Goal: Task Accomplishment & Management: Use online tool/utility

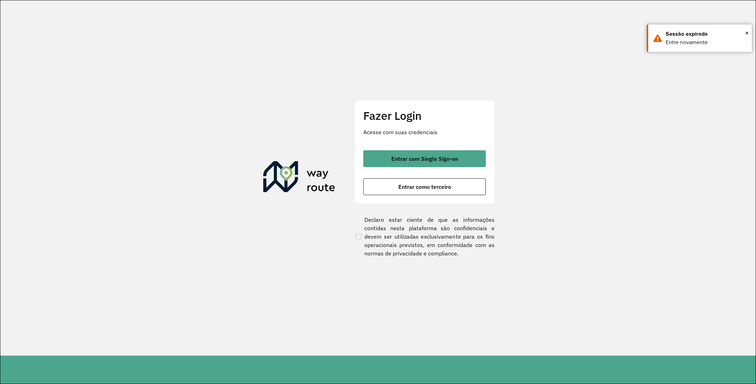
click at [432, 154] on button "Entrar com Single Sign-on" at bounding box center [424, 158] width 123 height 17
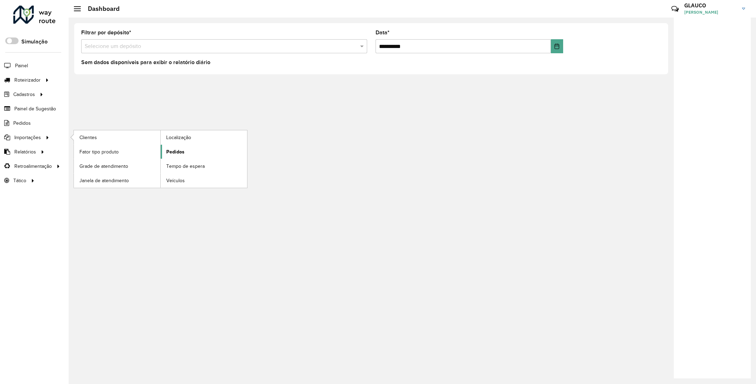
click at [171, 150] on span "Pedidos" at bounding box center [175, 151] width 18 height 7
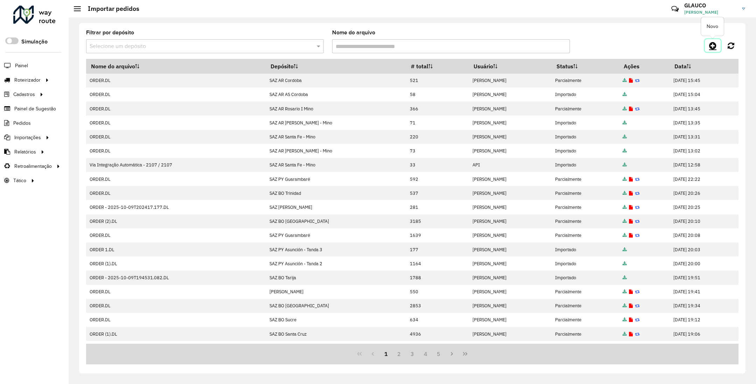
click at [712, 48] on icon at bounding box center [712, 45] width 7 height 8
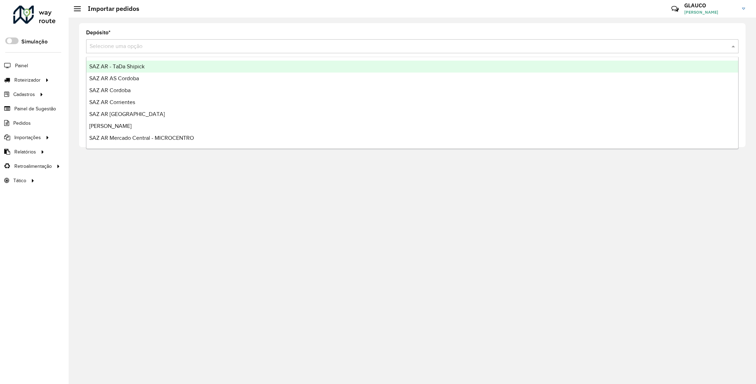
click at [153, 46] on input "text" at bounding box center [406, 46] width 632 height 8
type input "***"
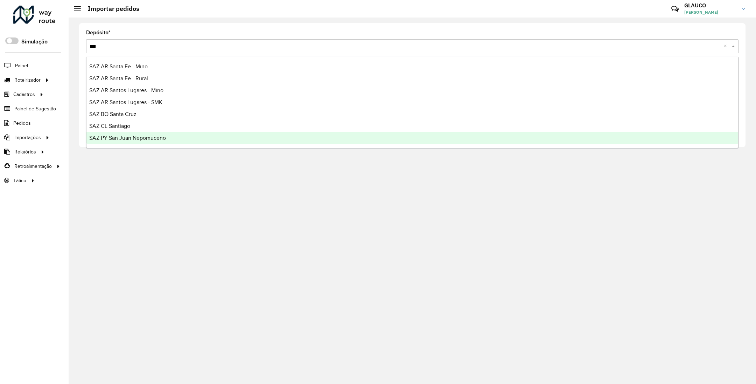
click at [153, 139] on span "SAZ PY San Juan Nepomuceno" at bounding box center [127, 138] width 77 height 6
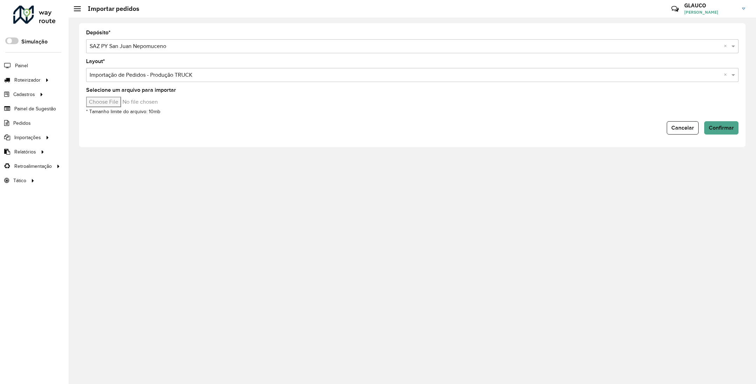
click at [106, 103] on input "Selecione um arquivo para importar" at bounding box center [145, 102] width 119 height 11
type input "**********"
click at [732, 125] on span "Confirmar" at bounding box center [721, 128] width 25 height 6
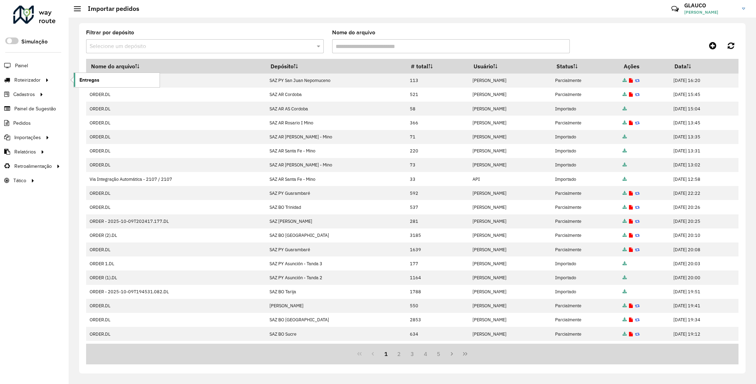
click at [98, 83] on span "Entregas" at bounding box center [89, 79] width 20 height 7
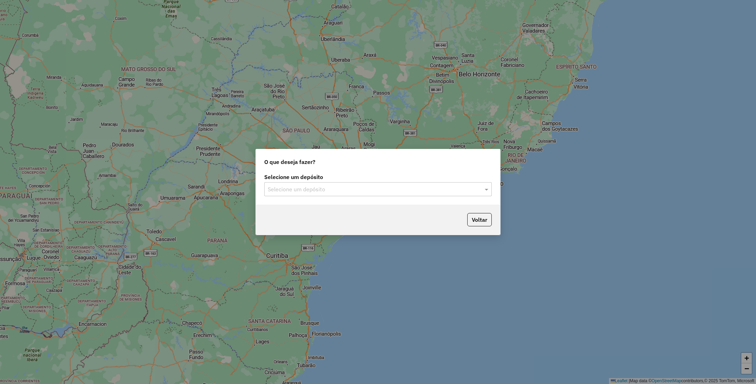
click at [332, 183] on div "Selecione um depósito" at bounding box center [378, 189] width 228 height 14
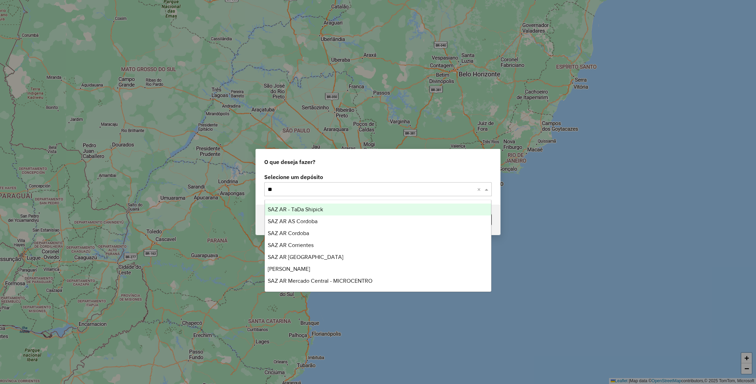
type input "***"
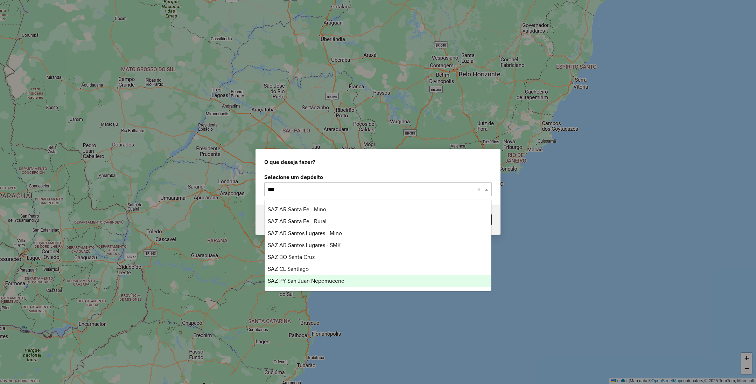
click at [335, 278] on span "SAZ PY San Juan Nepomuceno" at bounding box center [306, 281] width 77 height 6
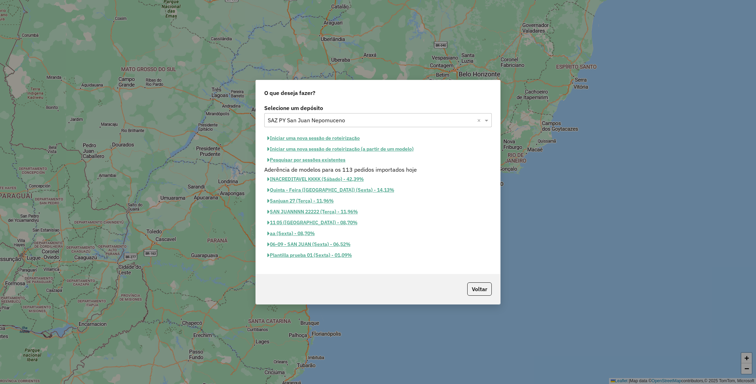
click at [293, 133] on button "Iniciar uma nova sessão de roteirização" at bounding box center [313, 138] width 99 height 11
select select "*"
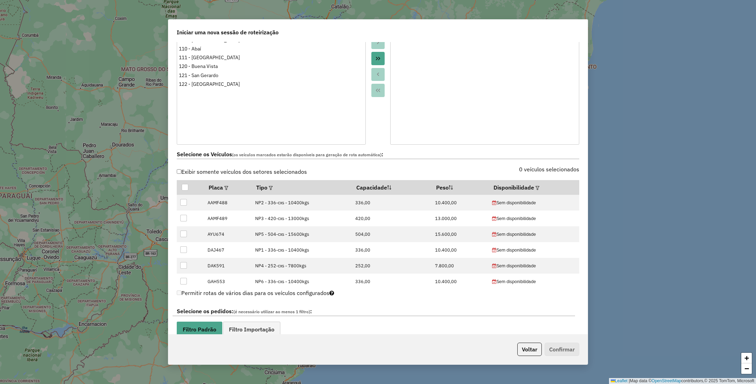
scroll to position [158, 0]
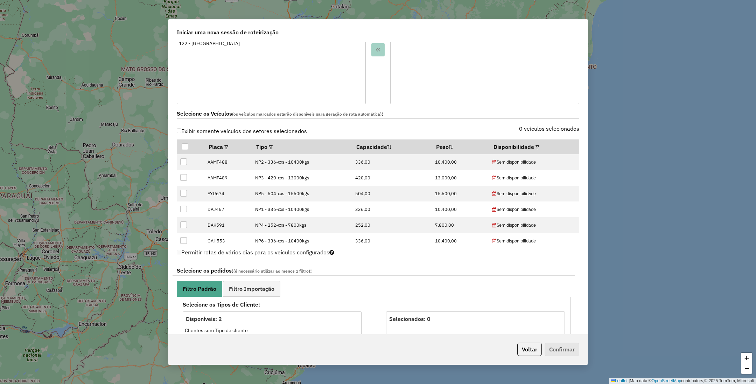
click at [526, 132] on label "0 veículos selecionados" at bounding box center [549, 128] width 60 height 8
click at [528, 146] on th "Disponibilidade" at bounding box center [534, 146] width 91 height 15
click at [536, 148] on em at bounding box center [538, 147] width 4 height 4
click at [557, 163] on div "Selecione uma opção" at bounding box center [567, 163] width 59 height 13
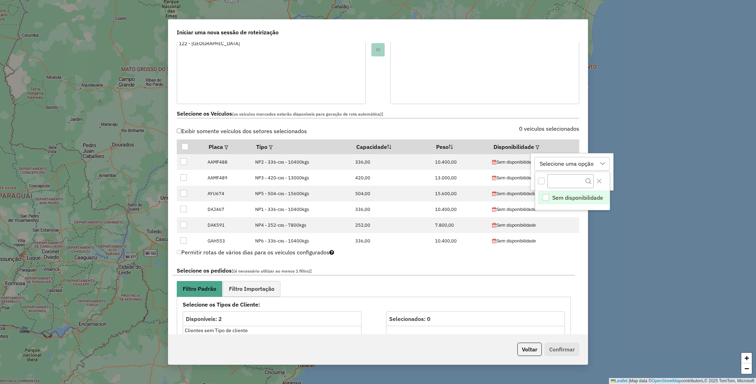
click at [378, 97] on div at bounding box center [378, 26] width 25 height 156
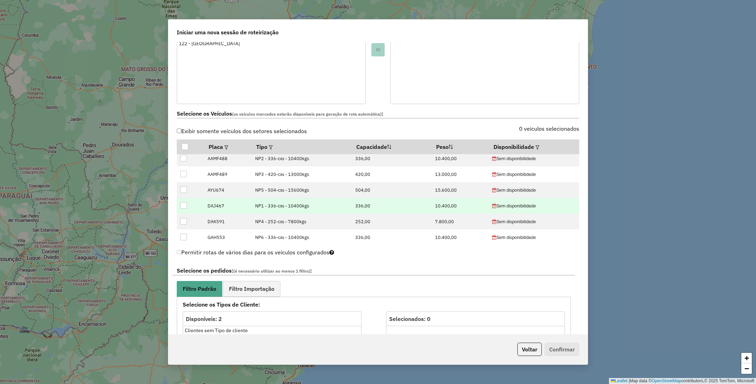
scroll to position [5, 0]
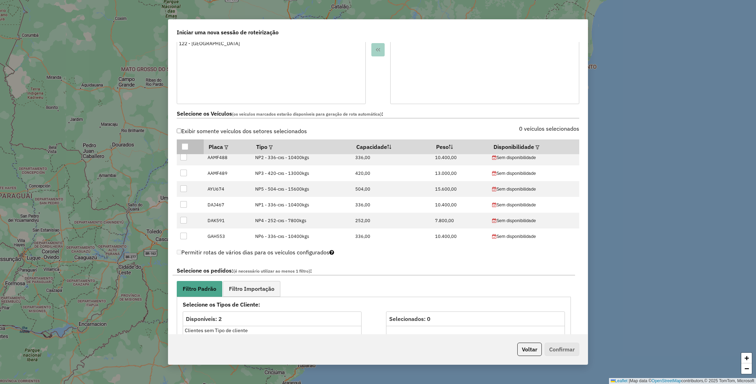
click at [184, 147] on div at bounding box center [185, 146] width 7 height 7
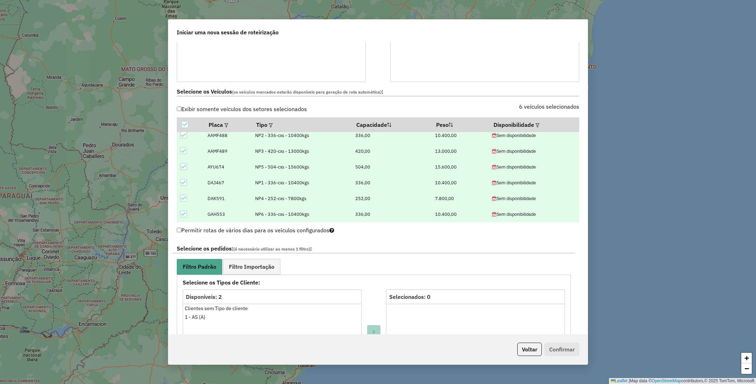
scroll to position [158, 0]
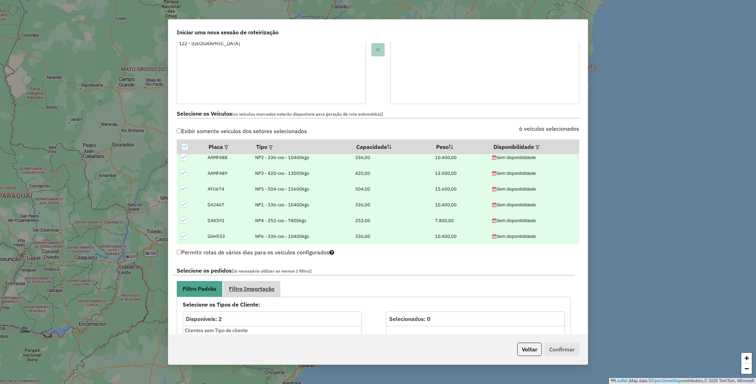
click at [248, 293] on link "Filtro Importação" at bounding box center [251, 289] width 57 height 16
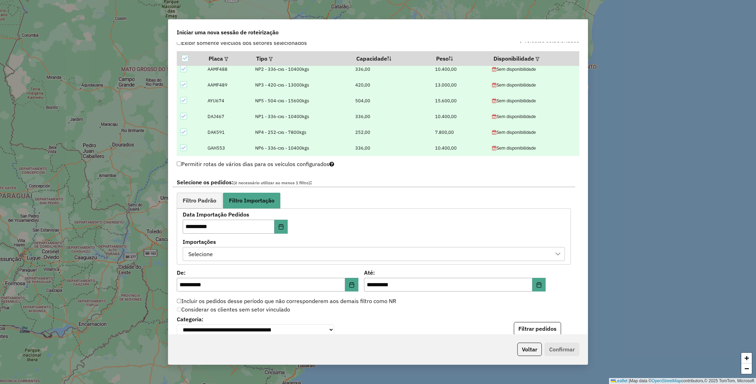
scroll to position [263, 0]
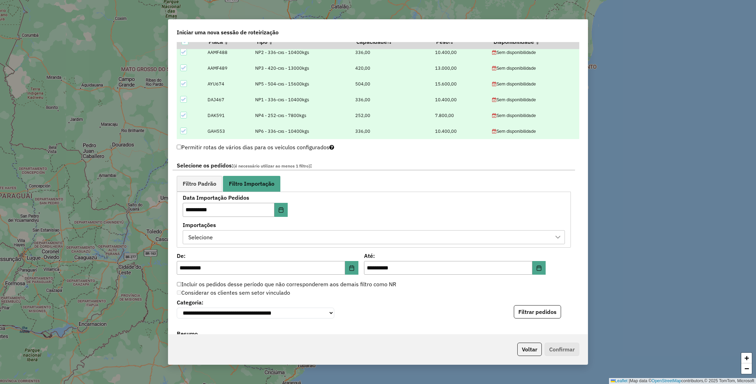
click at [242, 242] on div "Selecione" at bounding box center [368, 236] width 365 height 13
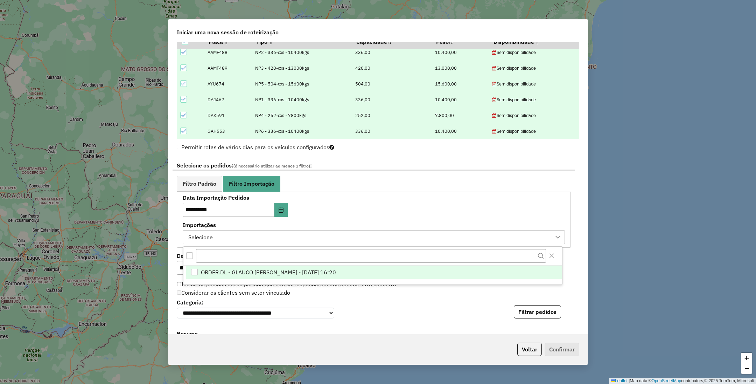
click at [242, 272] on span "ORDER.DL - GLAUCO [PERSON_NAME] - [DATE] 16:20" at bounding box center [268, 272] width 135 height 8
click at [198, 182] on span "Filtro Padrão" at bounding box center [200, 184] width 34 height 6
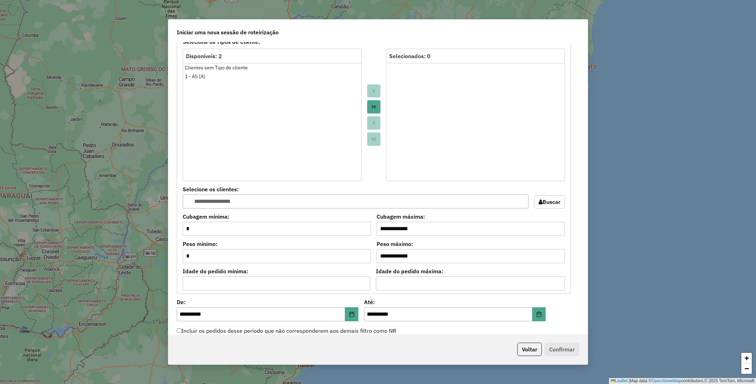
scroll to position [473, 0]
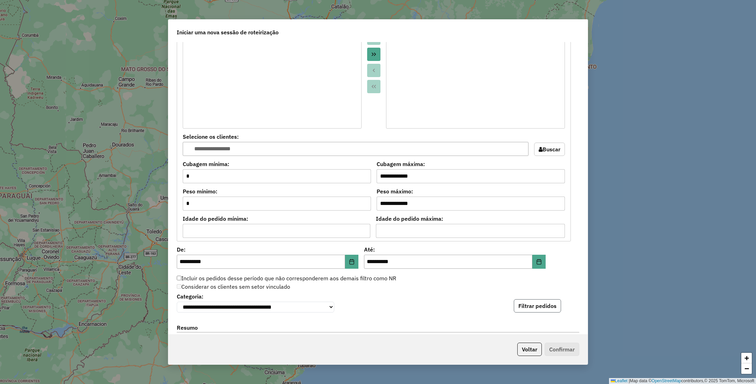
click at [537, 310] on button "Filtrar pedidos" at bounding box center [537, 305] width 47 height 13
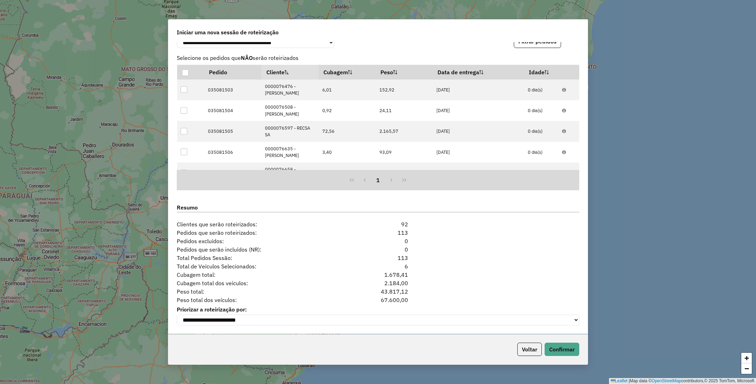
scroll to position [743, 0]
click at [556, 351] on button "Confirmar" at bounding box center [562, 348] width 35 height 13
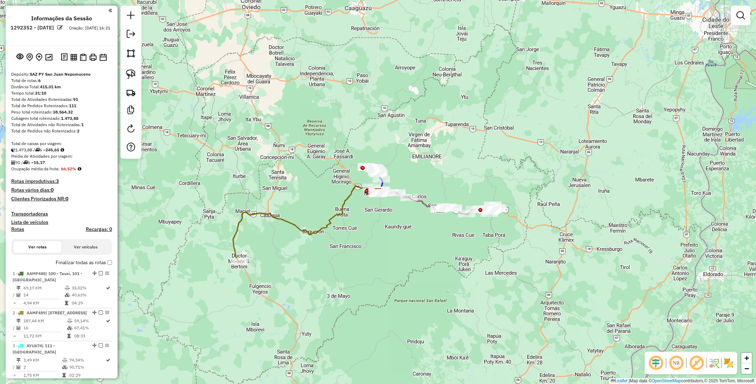
click at [728, 363] on img at bounding box center [728, 362] width 11 height 11
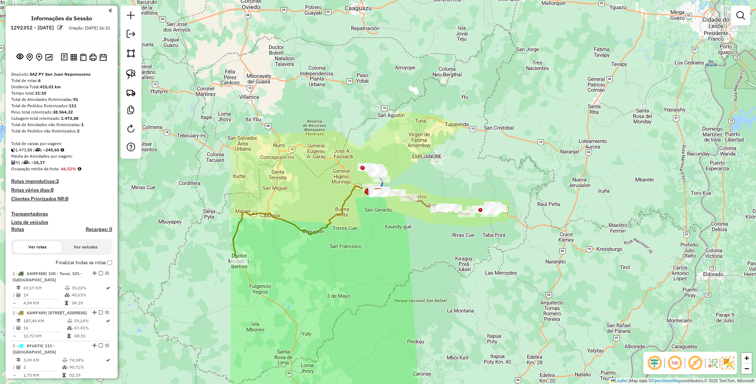
click at [287, 222] on icon at bounding box center [306, 224] width 146 height 76
select select "**********"
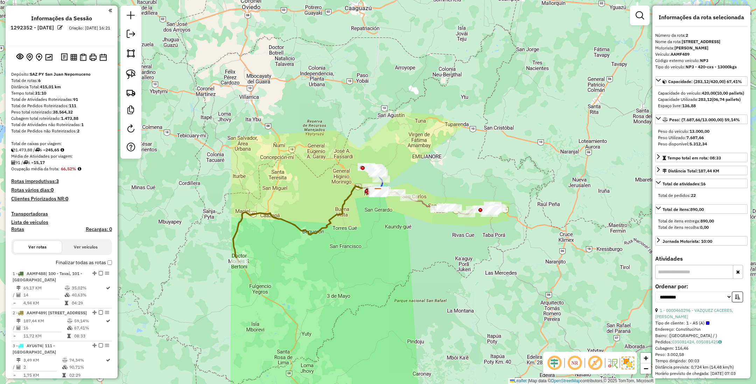
scroll to position [270, 0]
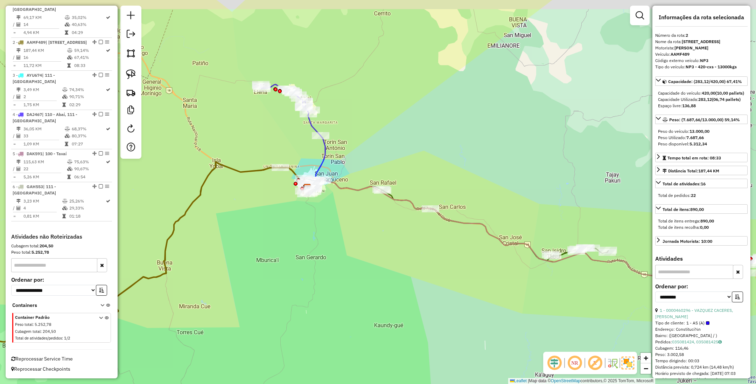
drag, startPoint x: 312, startPoint y: 264, endPoint x: 336, endPoint y: 279, distance: 28.8
click at [336, 279] on div "Janela de atendimento Grade de atendimento Capacidade Transportadoras Veículos …" at bounding box center [378, 192] width 756 height 384
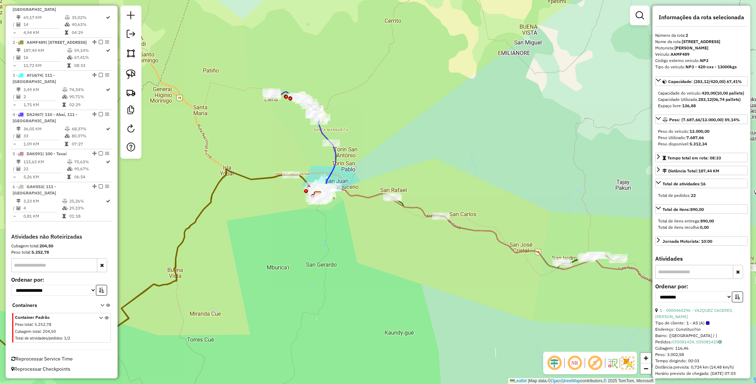
click at [325, 134] on icon at bounding box center [303, 142] width 65 height 100
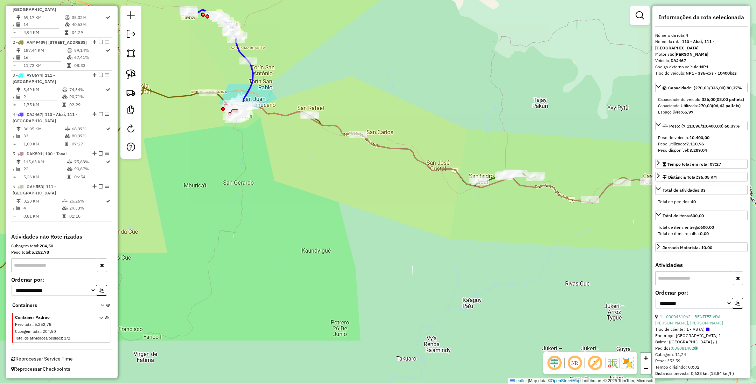
drag, startPoint x: 445, startPoint y: 170, endPoint x: 327, endPoint y: 85, distance: 146.0
click at [327, 85] on div "Janela de atendimento Grade de atendimento Capacidade Transportadoras Veículos …" at bounding box center [378, 192] width 756 height 384
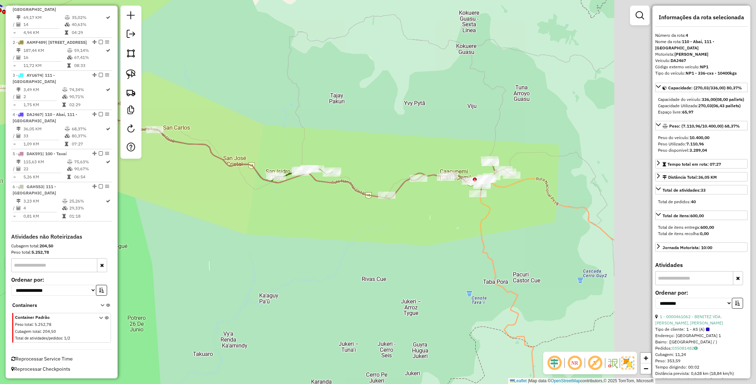
drag, startPoint x: 567, startPoint y: 254, endPoint x: 387, endPoint y: 252, distance: 180.3
click at [387, 252] on div "Janela de atendimento Grade de atendimento Capacidade Transportadoras Veículos …" at bounding box center [378, 192] width 756 height 384
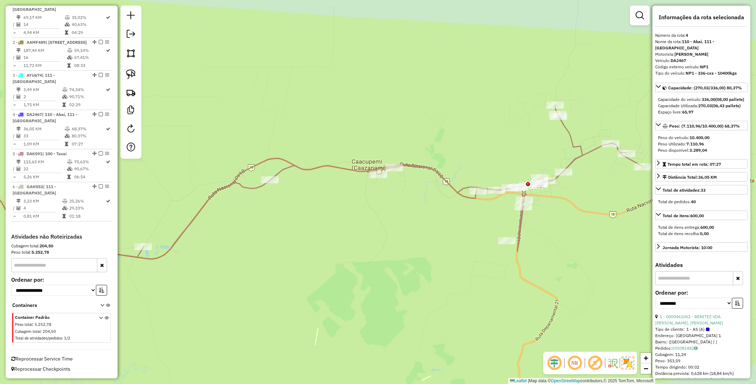
click at [441, 175] on icon at bounding box center [390, 182] width 506 height 154
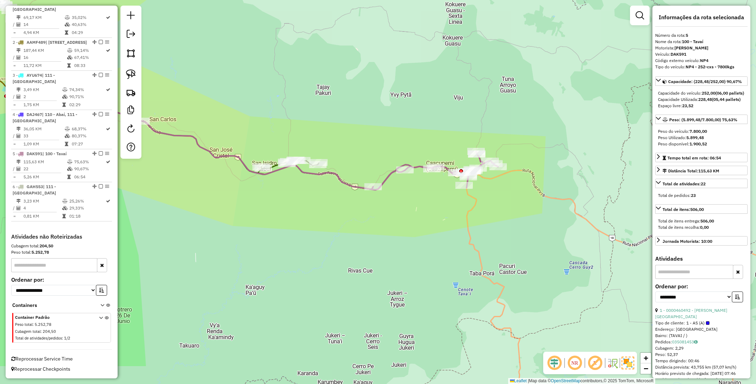
drag, startPoint x: 498, startPoint y: 283, endPoint x: 511, endPoint y: 226, distance: 58.0
click at [511, 226] on div "Janela de atendimento Grade de atendimento Capacidade Transportadoras Veículos …" at bounding box center [378, 192] width 756 height 384
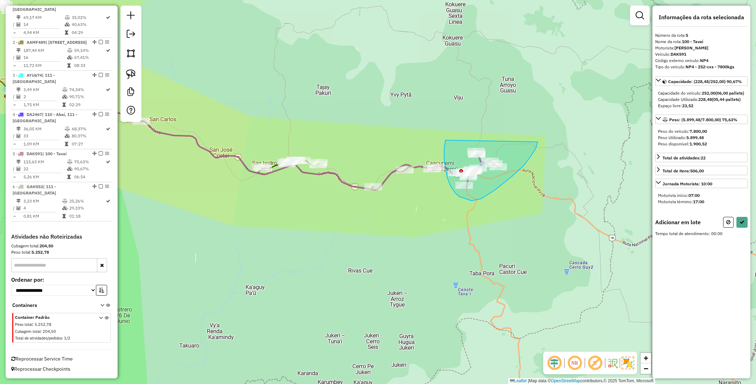
drag, startPoint x: 446, startPoint y: 140, endPoint x: 538, endPoint y: 142, distance: 92.1
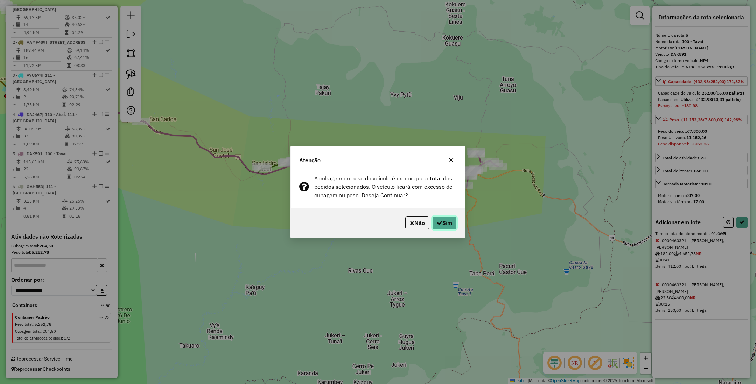
click at [438, 227] on button "Sim" at bounding box center [444, 222] width 25 height 13
select select "**********"
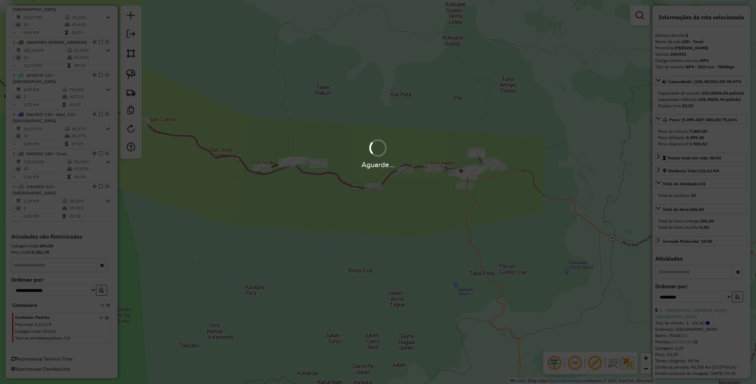
scroll to position [160, 0]
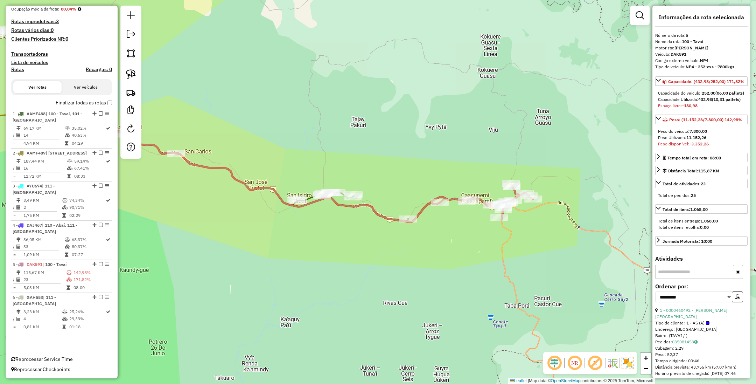
drag, startPoint x: 412, startPoint y: 231, endPoint x: 447, endPoint y: 264, distance: 47.8
click at [447, 264] on div "Janela de atendimento Grade de atendimento Capacidade Transportadoras Veículos …" at bounding box center [378, 192] width 756 height 384
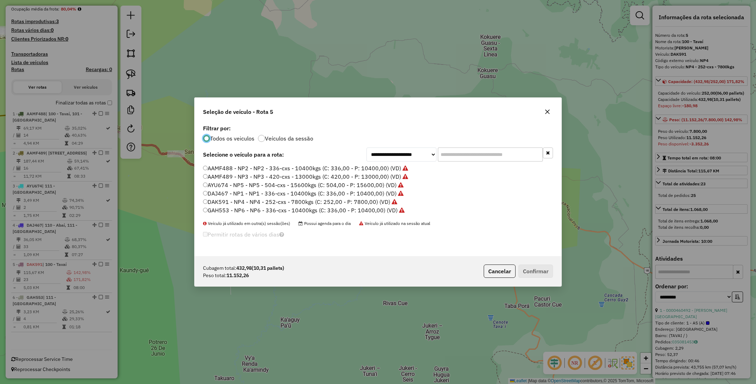
scroll to position [4, 2]
click at [368, 184] on label "AYU674 - NP5 - NP5 - 504-cxs - 15600kgs (C: 504,00 - P: 15600,00) (VD)" at bounding box center [303, 185] width 201 height 8
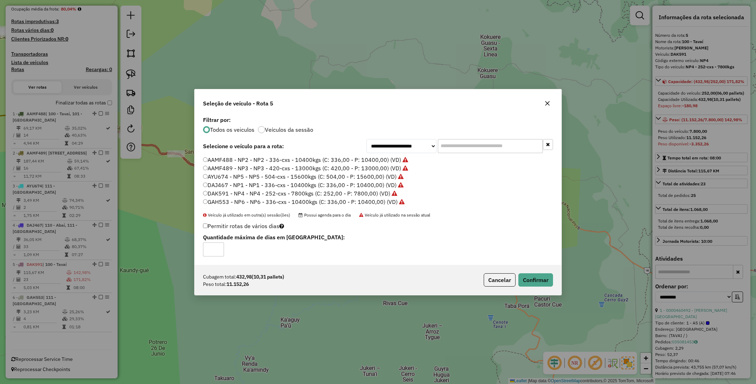
click at [277, 130] on label "Veículos da sessão" at bounding box center [289, 130] width 48 height 6
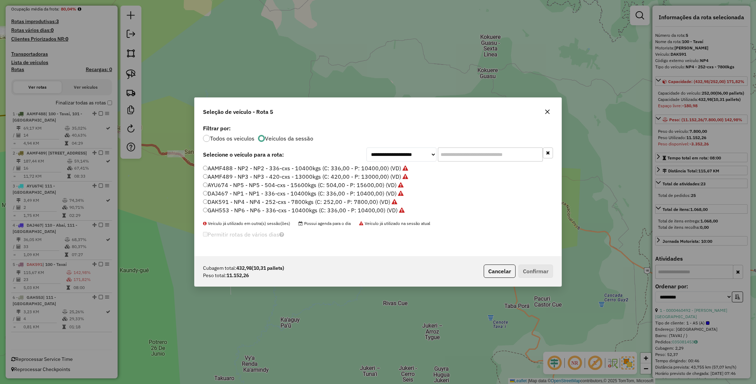
click at [355, 185] on label "AYU674 - NP5 - NP5 - 504-cxs - 15600kgs (C: 504,00 - P: 15600,00) (VD)" at bounding box center [303, 185] width 201 height 8
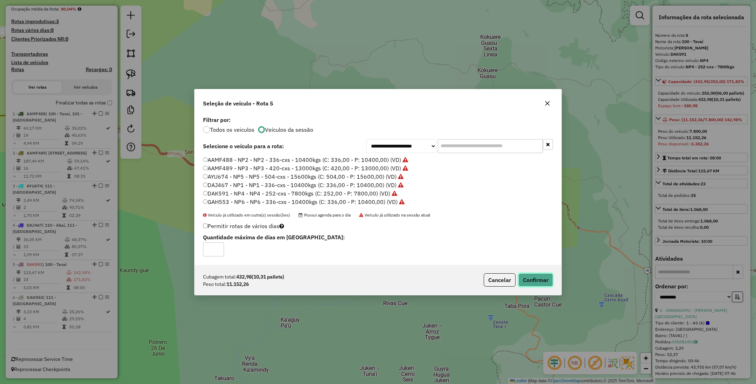
click at [537, 277] on button "Confirmar" at bounding box center [535, 279] width 35 height 13
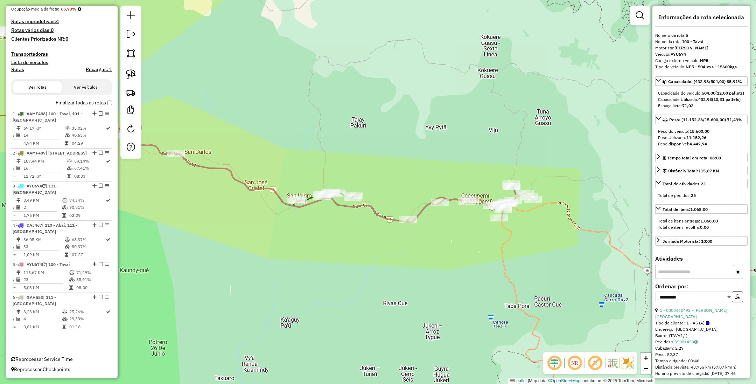
scroll to position [166, 0]
click at [424, 206] on icon at bounding box center [470, 203] width 126 height 39
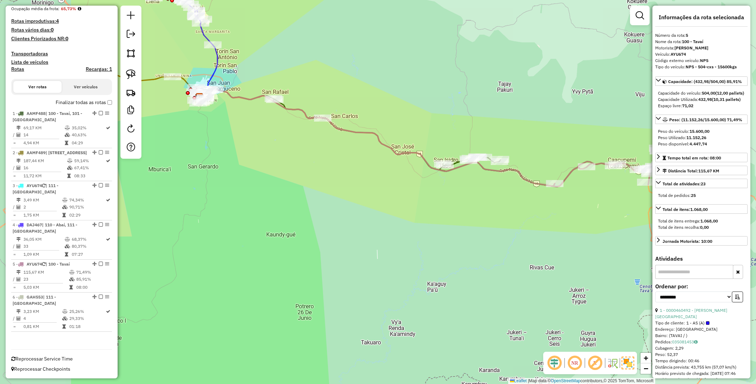
drag, startPoint x: 348, startPoint y: 242, endPoint x: 495, endPoint y: 206, distance: 151.0
click at [495, 206] on div "Janela de atendimento Grade de atendimento Capacidade Transportadoras Veículos …" at bounding box center [378, 192] width 756 height 384
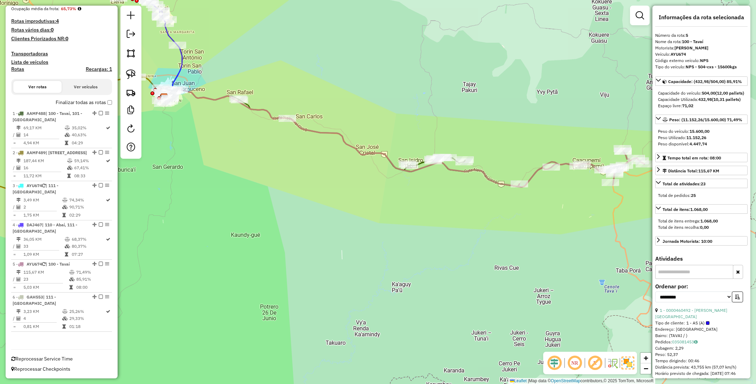
drag, startPoint x: 497, startPoint y: 224, endPoint x: 493, endPoint y: 225, distance: 4.3
click at [493, 225] on div "Janela de atendimento Grade de atendimento Capacidade Transportadoras Veículos …" at bounding box center [378, 192] width 756 height 384
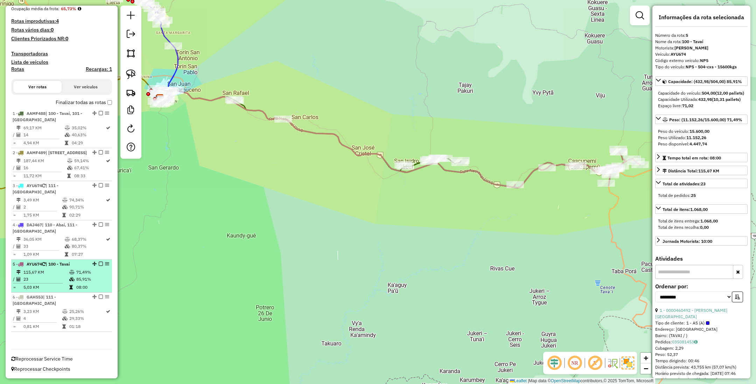
click at [100, 266] on em at bounding box center [101, 264] width 4 height 4
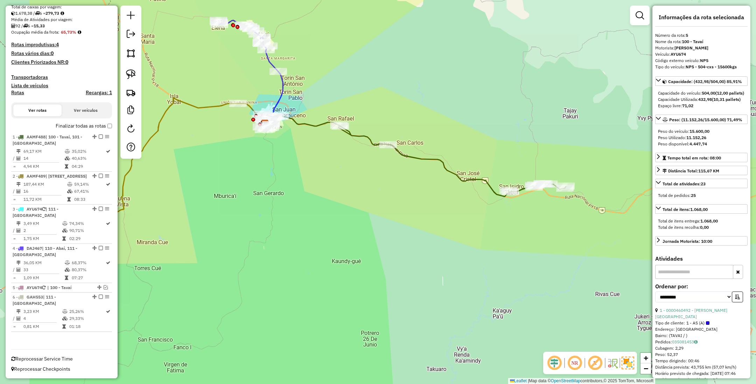
drag, startPoint x: 447, startPoint y: 258, endPoint x: 552, endPoint y: 284, distance: 108.1
click at [552, 284] on div "Janela de atendimento Grade de atendimento Capacidade Transportadoras Veículos …" at bounding box center [378, 192] width 756 height 384
click at [467, 180] on icon at bounding box center [453, 160] width 228 height 71
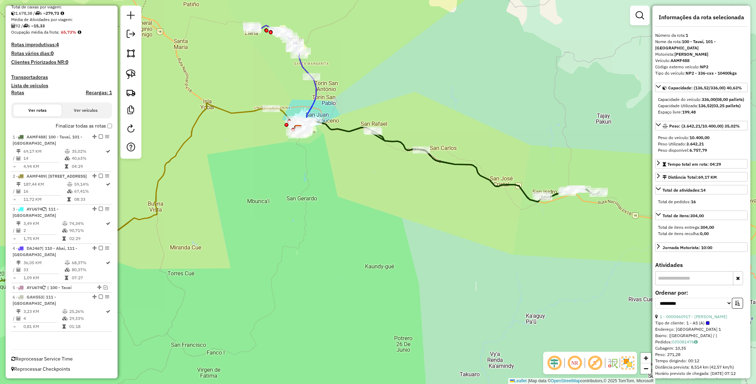
drag, startPoint x: 389, startPoint y: 181, endPoint x: 423, endPoint y: 186, distance: 34.0
click at [423, 186] on div "Janela de atendimento Grade de atendimento Capacidade Transportadoras Veículos …" at bounding box center [378, 192] width 756 height 384
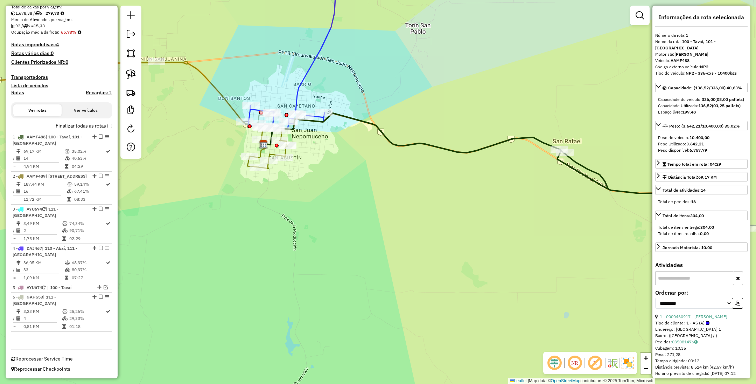
drag, startPoint x: 352, startPoint y: 150, endPoint x: 318, endPoint y: 162, distance: 35.9
click at [318, 162] on div "Janela de atendimento Grade de atendimento Capacidade Transportadoras Veículos …" at bounding box center [378, 192] width 756 height 384
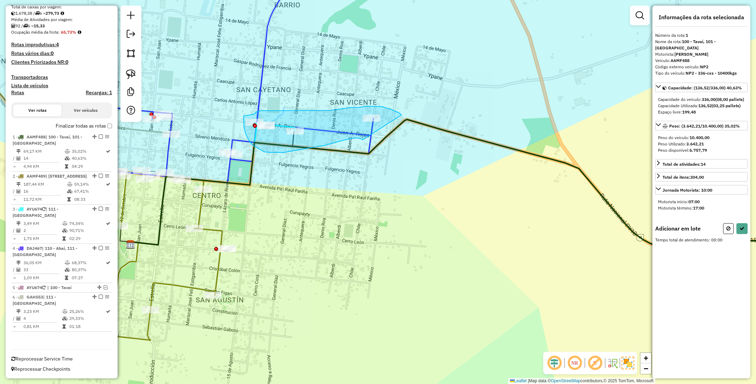
drag, startPoint x: 402, startPoint y: 115, endPoint x: 363, endPoint y: 140, distance: 45.5
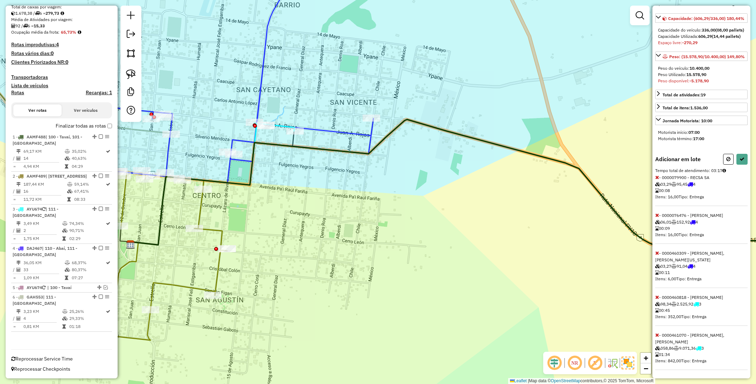
scroll to position [109, 0]
click at [657, 294] on icon at bounding box center [657, 296] width 4 height 5
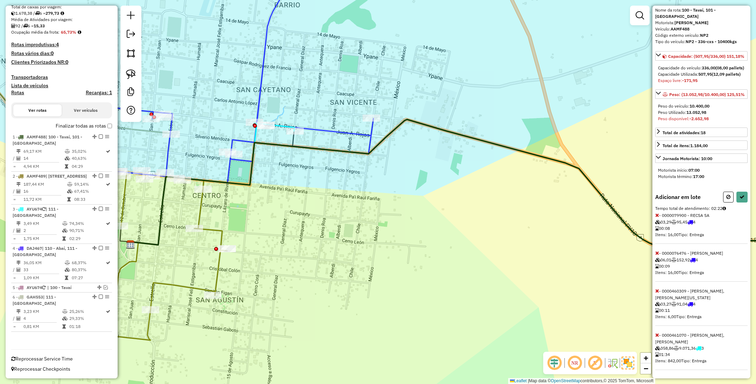
scroll to position [0, 0]
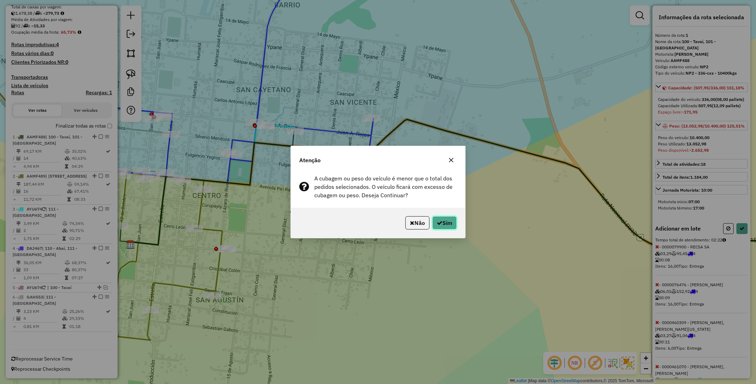
click at [446, 223] on button "Sim" at bounding box center [444, 222] width 25 height 13
select select "**********"
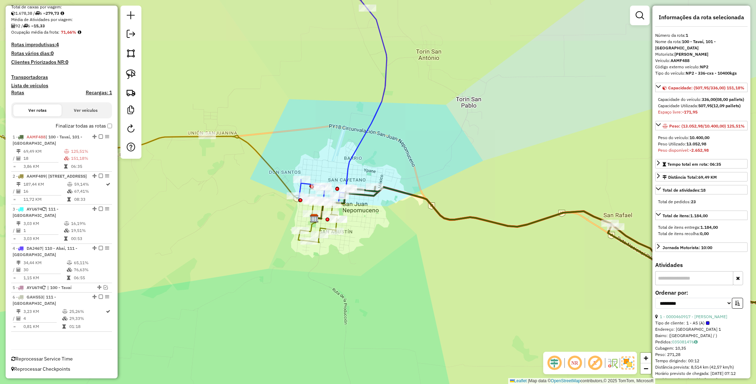
drag, startPoint x: 450, startPoint y: 257, endPoint x: 396, endPoint y: 247, distance: 54.5
click at [396, 247] on div "Janela de atendimento Grade de atendimento Capacidade Transportadoras Veículos …" at bounding box center [378, 192] width 756 height 384
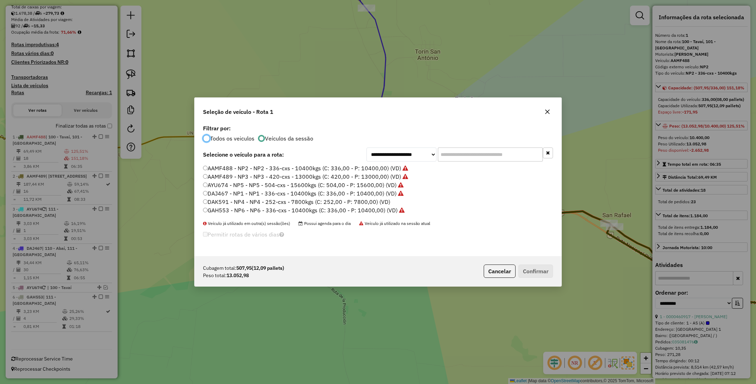
scroll to position [4, 2]
click at [377, 179] on label "AAMF489 - NP3 - NP3 - 420-cxs - 13000kgs (C: 420,00 - P: 13000,00) (VD)" at bounding box center [305, 176] width 205 height 8
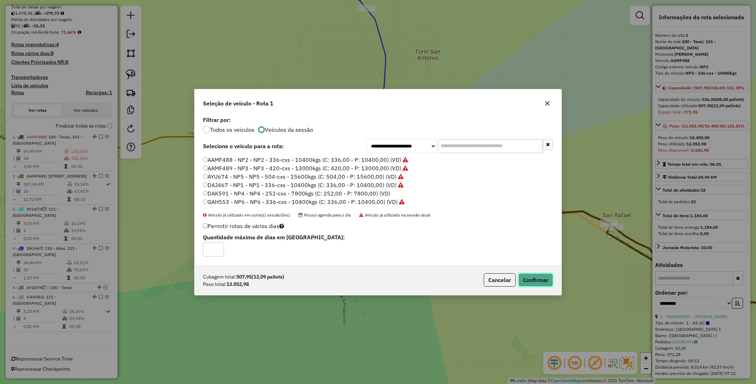
click at [546, 280] on button "Confirmar" at bounding box center [535, 279] width 35 height 13
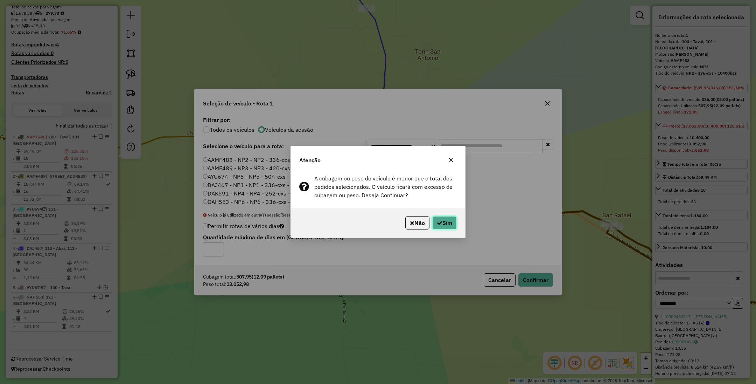
click at [444, 222] on button "Sim" at bounding box center [444, 222] width 25 height 13
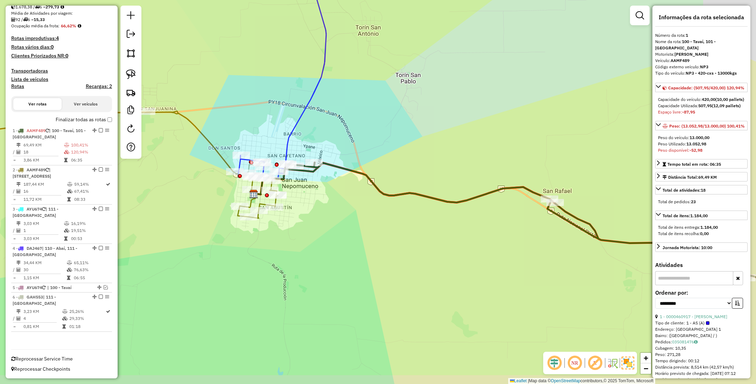
drag, startPoint x: 489, startPoint y: 264, endPoint x: 407, endPoint y: 235, distance: 87.3
click at [407, 235] on div "Janela de atendimento Grade de atendimento Capacidade Transportadoras Veículos …" at bounding box center [378, 192] width 756 height 384
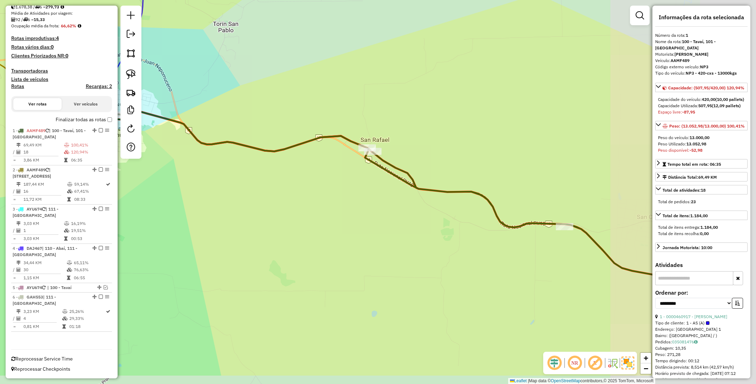
drag, startPoint x: 423, startPoint y: 273, endPoint x: 263, endPoint y: 226, distance: 166.7
click at [263, 226] on div "Janela de atendimento Grade de atendimento Capacidade Transportadoras Veículos …" at bounding box center [378, 192] width 756 height 384
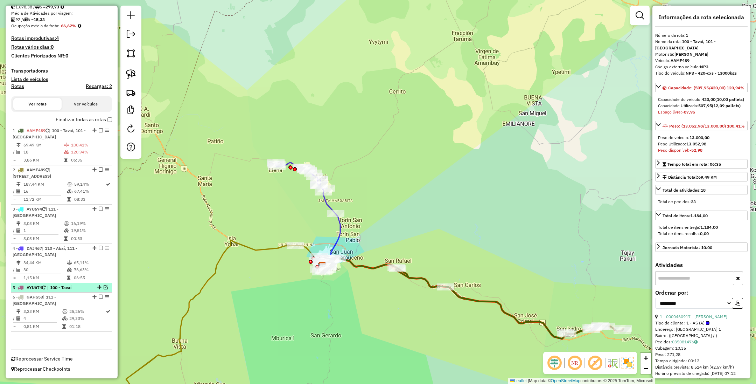
click at [104, 289] on em at bounding box center [106, 287] width 4 height 4
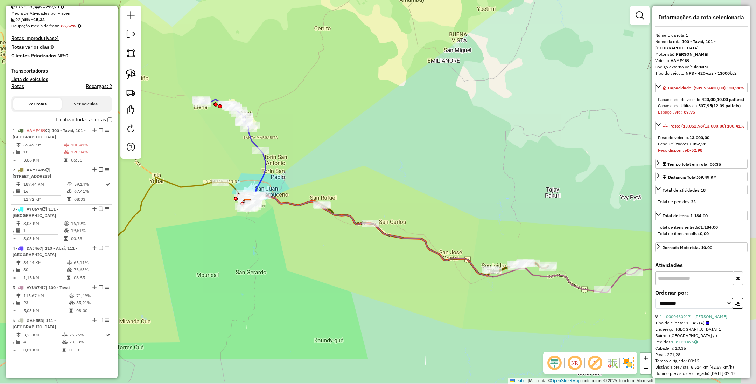
drag, startPoint x: 529, startPoint y: 257, endPoint x: 223, endPoint y: 56, distance: 366.2
click at [223, 56] on div "Janela de atendimento Grade de atendimento Capacidade Transportadoras Veículos …" at bounding box center [378, 192] width 756 height 384
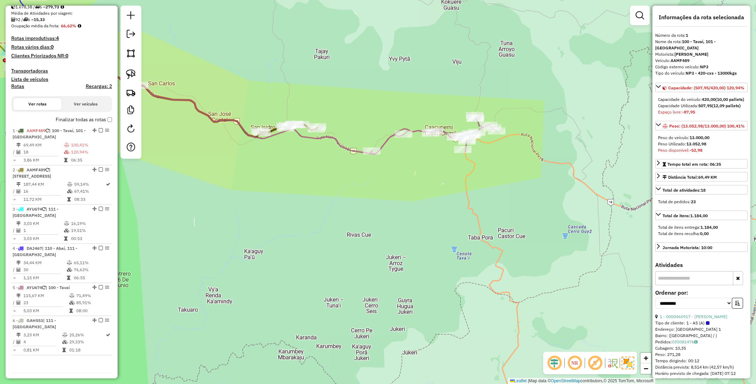
click at [386, 140] on icon at bounding box center [433, 135] width 126 height 39
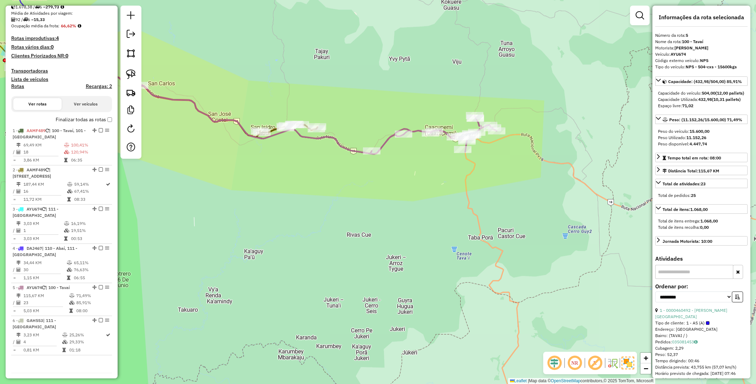
scroll to position [166, 0]
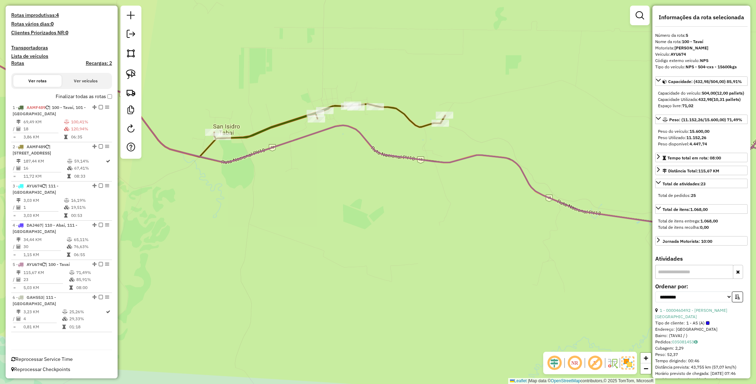
click at [279, 123] on icon at bounding box center [184, 82] width 521 height 148
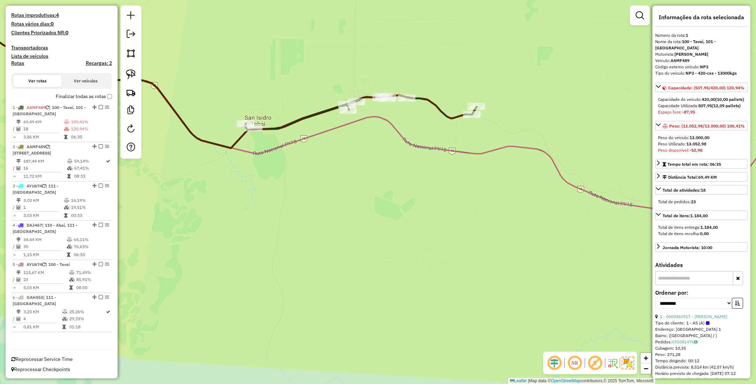
click at [318, 134] on icon at bounding box center [372, 107] width 896 height 216
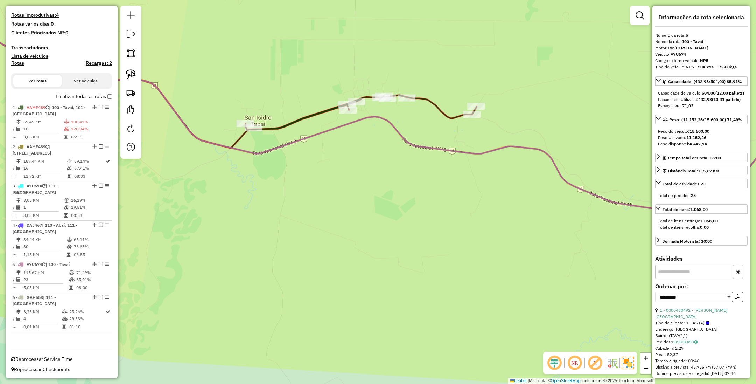
click at [321, 138] on div "Janela de atendimento Grade de atendimento Capacidade Transportadoras Veículos …" at bounding box center [378, 192] width 756 height 384
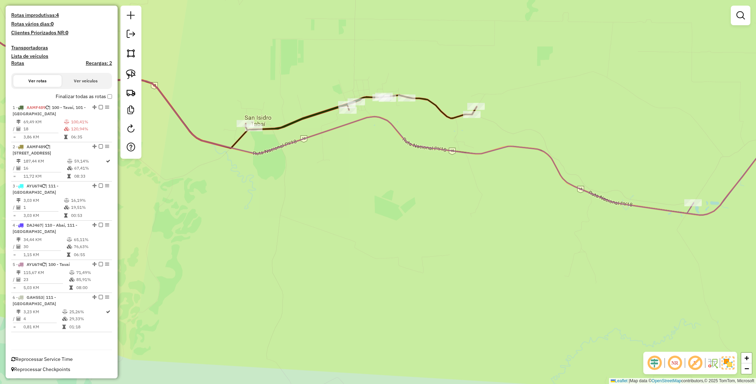
click at [353, 121] on icon at bounding box center [372, 107] width 896 height 216
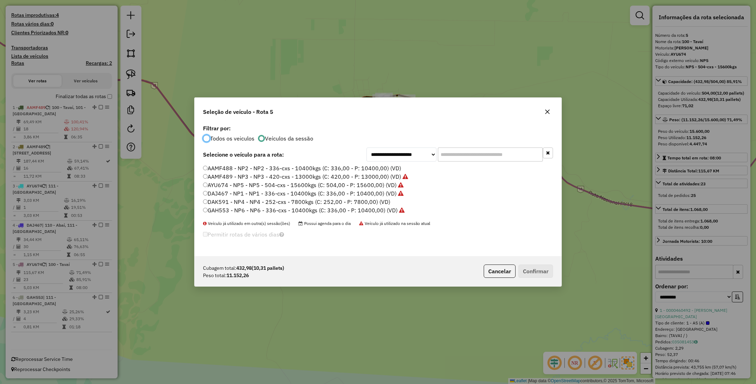
scroll to position [4, 2]
click at [367, 176] on label "AAMF489 - NP3 - NP3 - 420-cxs - 13000kgs (C: 420,00 - P: 13000,00) (VD)" at bounding box center [305, 176] width 205 height 8
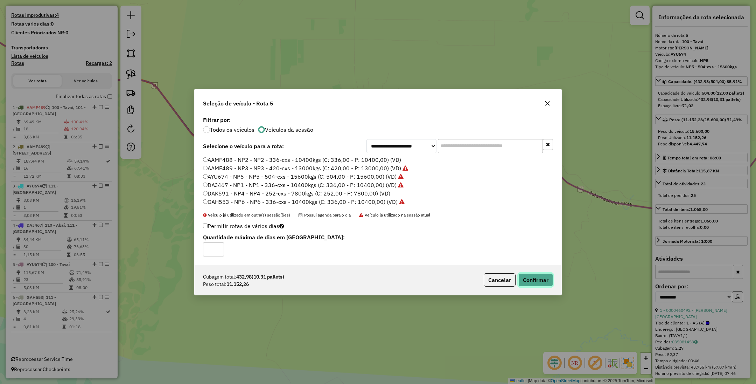
click at [528, 278] on button "Confirmar" at bounding box center [535, 279] width 35 height 13
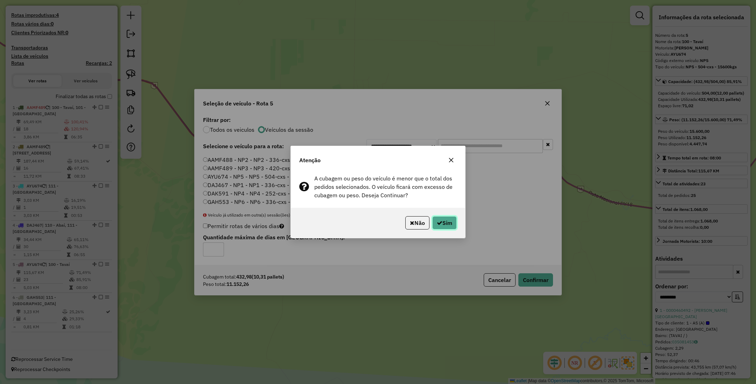
click at [439, 224] on icon "button" at bounding box center [440, 223] width 6 height 6
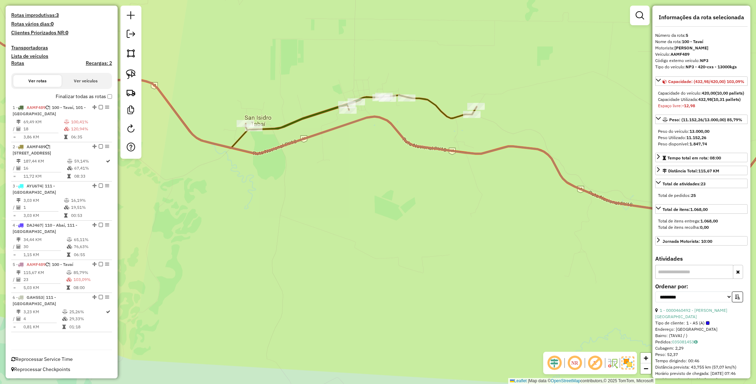
scroll to position [160, 0]
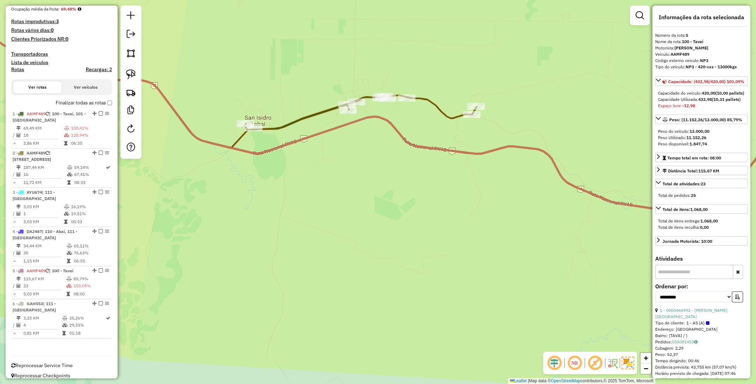
click at [436, 104] on icon at bounding box center [200, 73] width 552 height 149
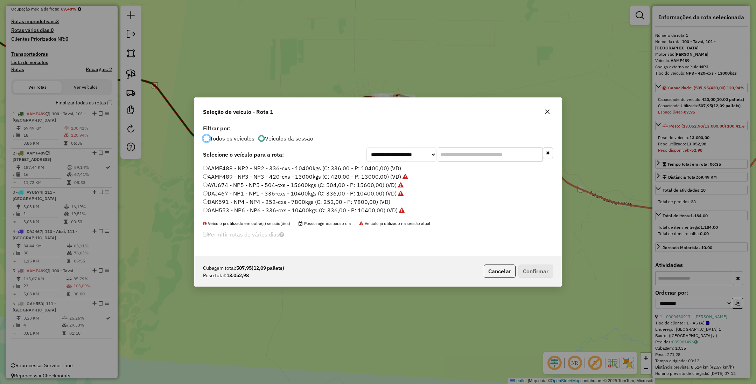
scroll to position [4, 2]
click at [374, 186] on label "AYU674 - NP5 - NP5 - 504-cxs - 15600kgs (C: 504,00 - P: 15600,00) (VD)" at bounding box center [303, 185] width 201 height 8
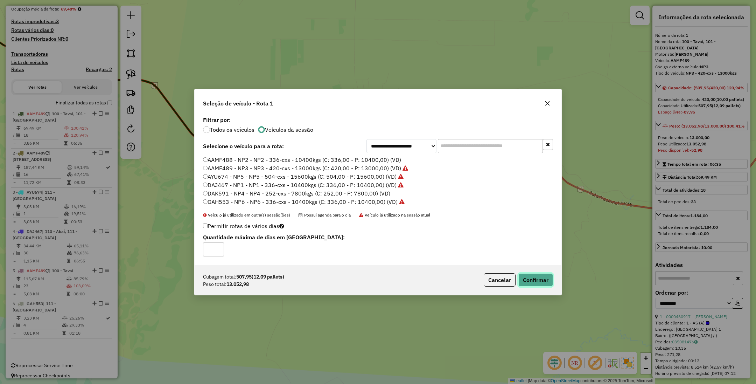
click at [536, 278] on button "Confirmar" at bounding box center [535, 279] width 35 height 13
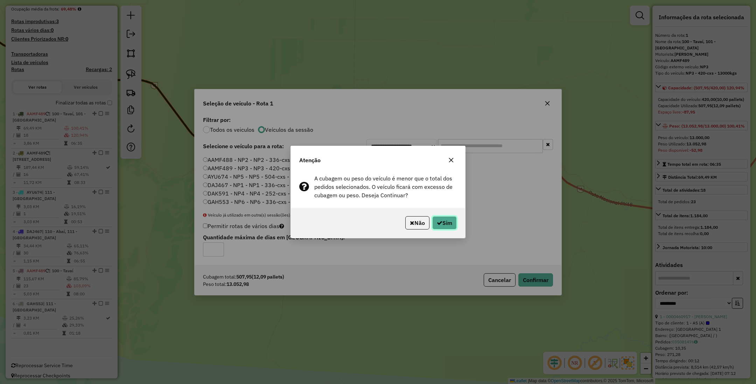
click at [441, 223] on button "Sim" at bounding box center [444, 222] width 25 height 13
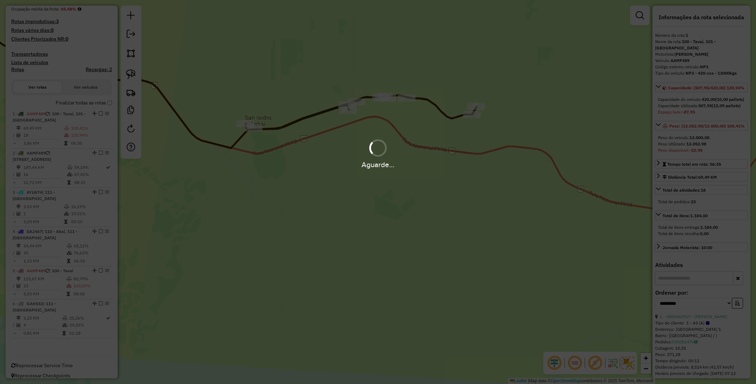
scroll to position [166, 0]
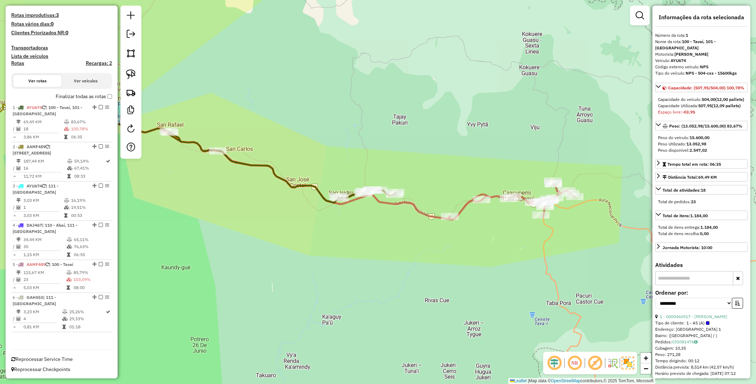
click at [466, 202] on icon at bounding box center [511, 200] width 126 height 39
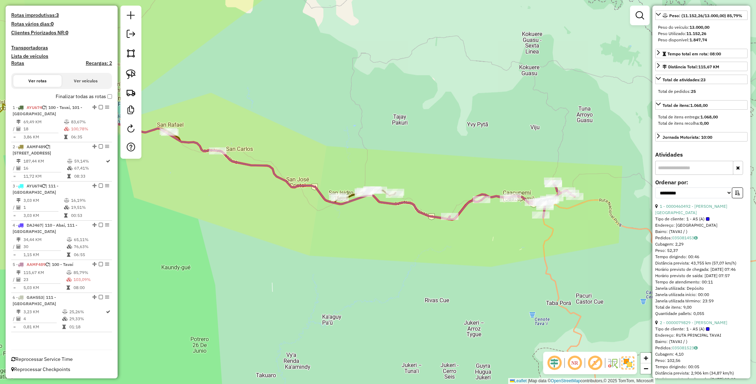
scroll to position [105, 0]
click at [705, 197] on select "**********" at bounding box center [693, 191] width 77 height 11
select select "**********"
click at [655, 197] on select "**********" at bounding box center [693, 191] width 77 height 11
click at [733, 197] on button "button" at bounding box center [737, 191] width 11 height 11
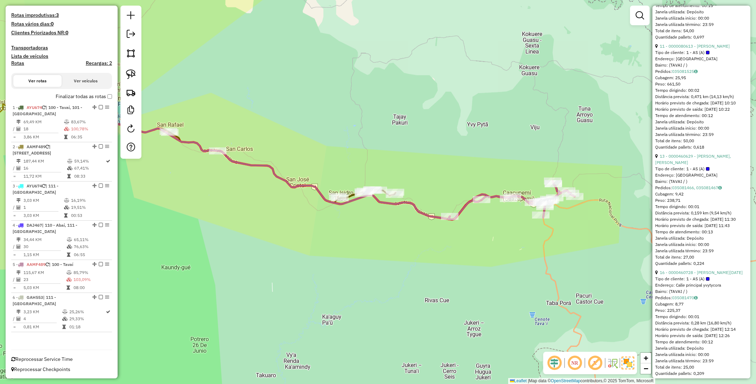
scroll to position [788, 0]
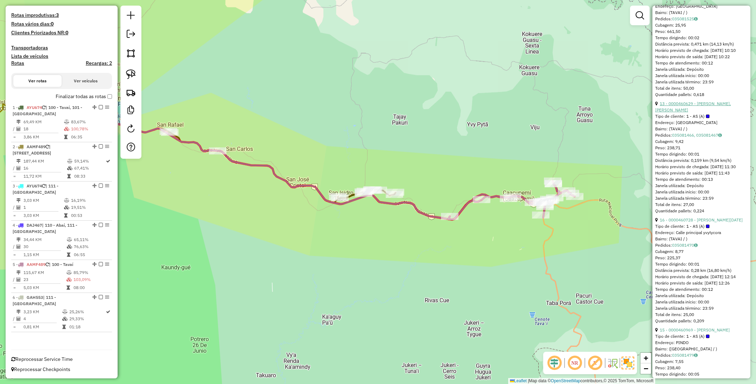
click at [682, 112] on link "13 - 0000460629 - [PERSON_NAME], [PERSON_NAME]" at bounding box center [693, 107] width 76 height 12
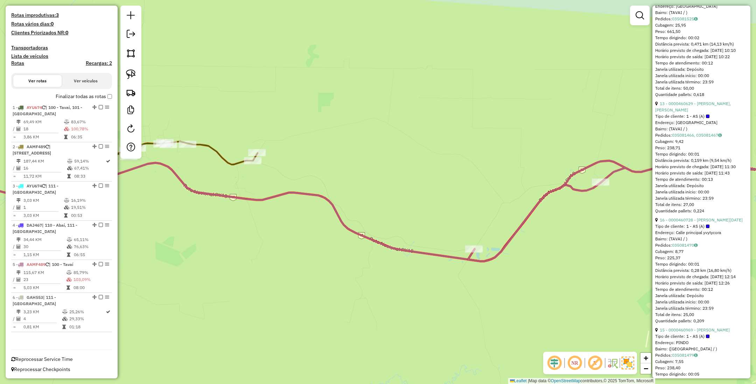
click at [227, 159] on icon at bounding box center [90, 160] width 333 height 67
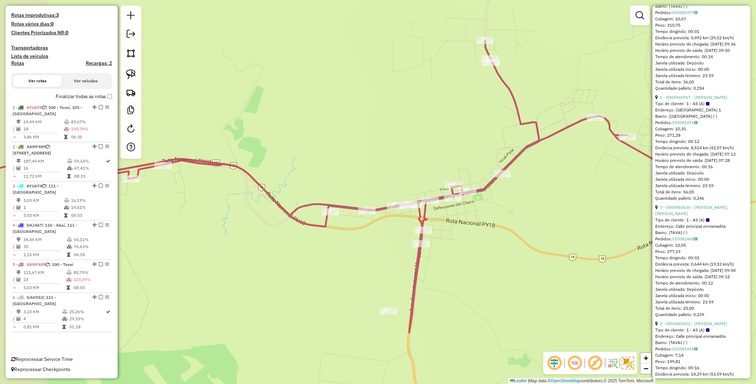
drag, startPoint x: 432, startPoint y: 238, endPoint x: 484, endPoint y: 256, distance: 55.1
click at [484, 256] on div "Janela de atendimento Grade de atendimento Capacidade Transportadoras Veículos …" at bounding box center [378, 192] width 756 height 384
click at [349, 208] on icon at bounding box center [292, 187] width 736 height 292
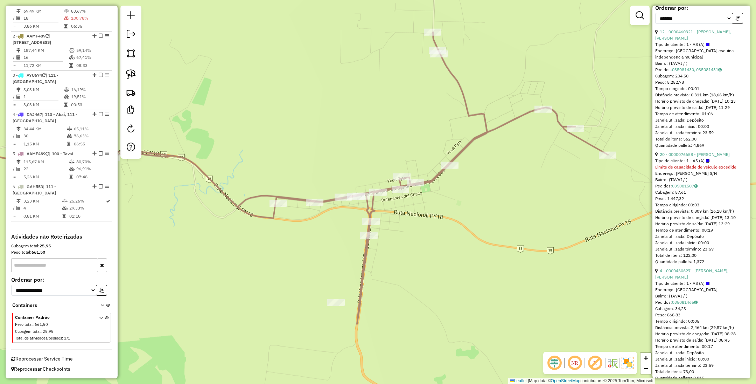
scroll to position [0, 0]
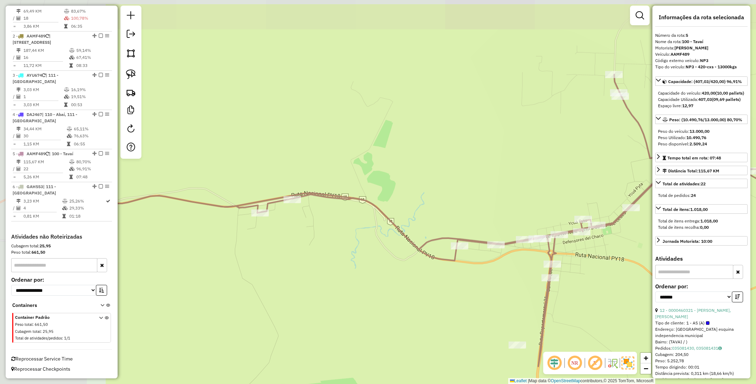
drag, startPoint x: 488, startPoint y: 245, endPoint x: 669, endPoint y: 287, distance: 186.2
click at [669, 287] on hb-router-mapa "Informações da Sessão 1292352 - [DATE] Criação: [DATE] 16:21 Depósito: SAZ PY S…" at bounding box center [378, 192] width 756 height 384
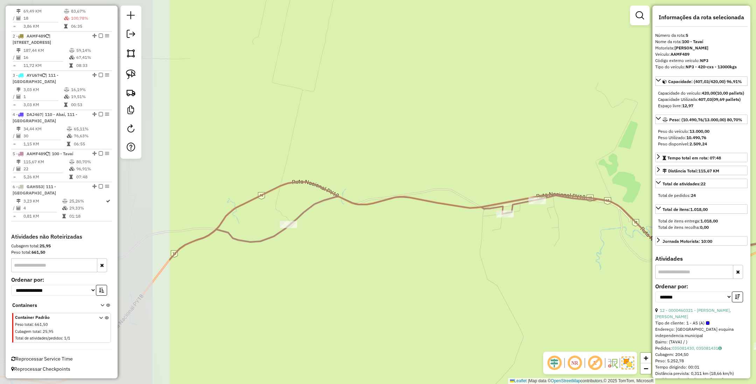
drag, startPoint x: 271, startPoint y: 288, endPoint x: 516, endPoint y: 289, distance: 245.1
click at [516, 289] on div "Janela de atendimento Grade de atendimento Capacidade Transportadoras Veículos …" at bounding box center [378, 192] width 756 height 384
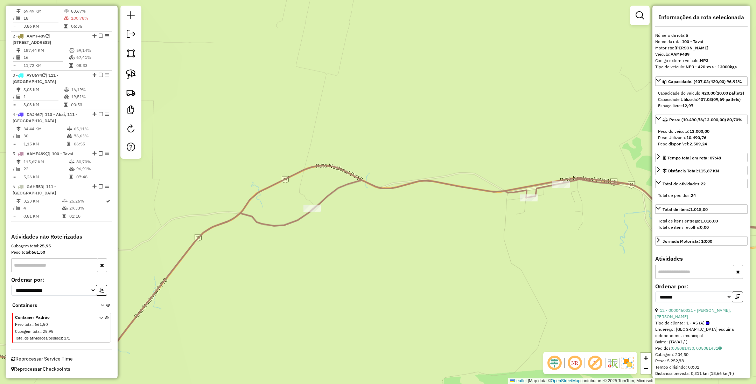
drag, startPoint x: 303, startPoint y: 286, endPoint x: 441, endPoint y: 174, distance: 178.5
click at [441, 174] on div "Janela de atendimento Grade de atendimento Capacidade Transportadoras Veículos …" at bounding box center [378, 192] width 756 height 384
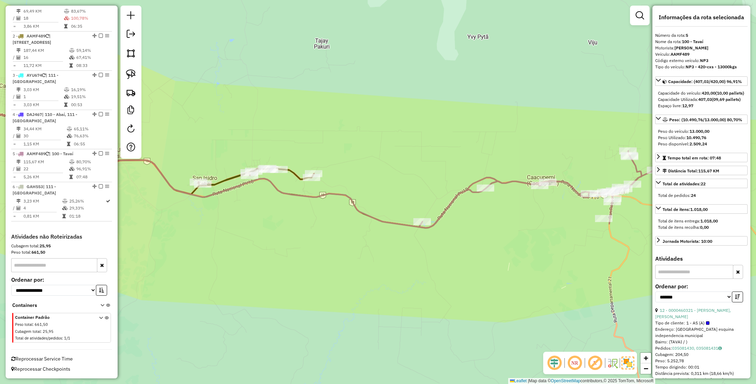
drag, startPoint x: 280, startPoint y: 189, endPoint x: 329, endPoint y: 220, distance: 57.3
click at [329, 220] on div "Janela de atendimento Grade de atendimento Capacidade Transportadoras Veículos …" at bounding box center [378, 192] width 756 height 384
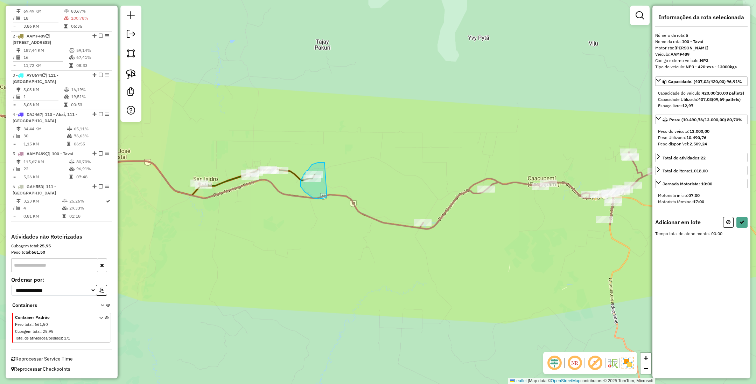
drag, startPoint x: 325, startPoint y: 162, endPoint x: 327, endPoint y: 196, distance: 34.4
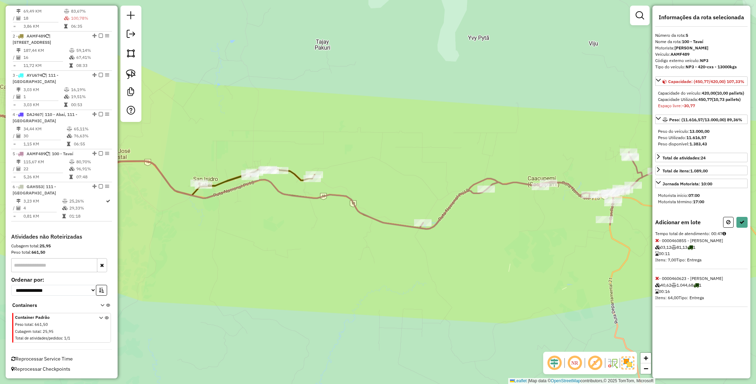
click at [657, 280] on icon at bounding box center [657, 278] width 4 height 5
click at [728, 224] on icon at bounding box center [728, 221] width 4 height 5
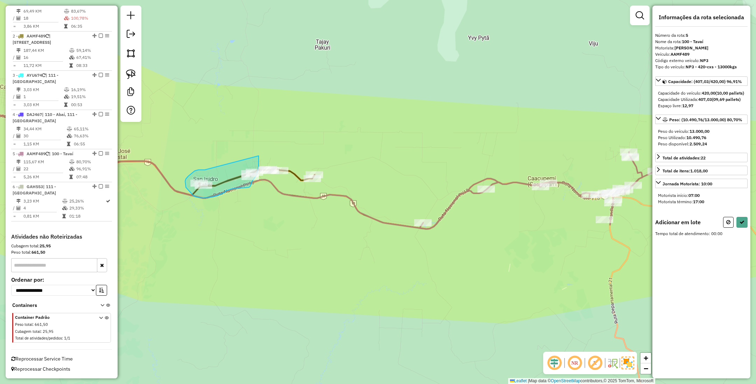
drag, startPoint x: 202, startPoint y: 169, endPoint x: 259, endPoint y: 155, distance: 58.4
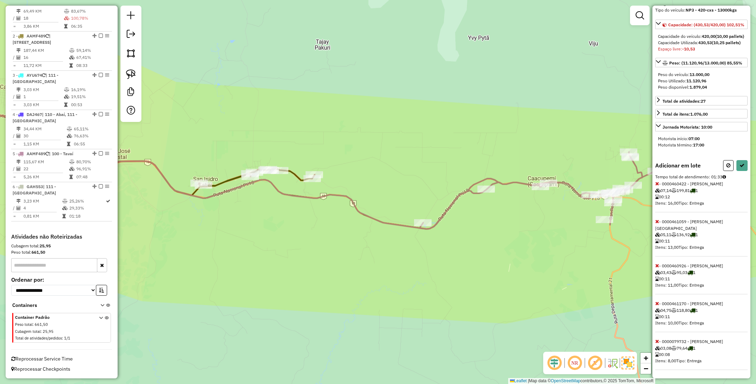
scroll to position [102, 0]
click at [656, 181] on icon at bounding box center [657, 183] width 4 height 5
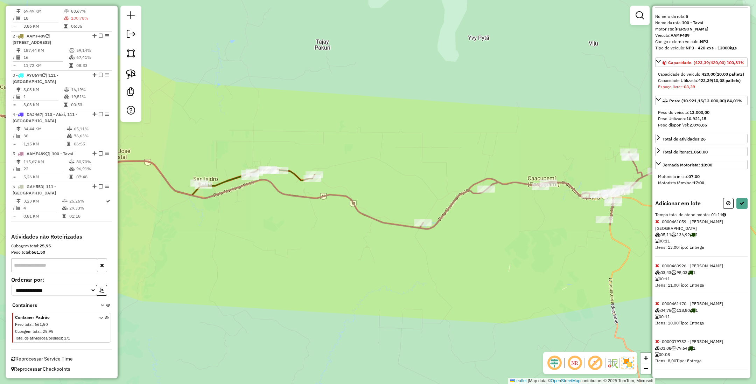
click at [657, 263] on icon at bounding box center [657, 265] width 4 height 5
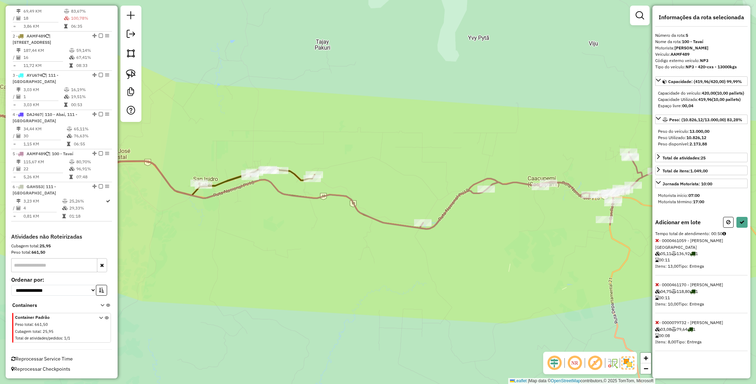
scroll to position [0, 0]
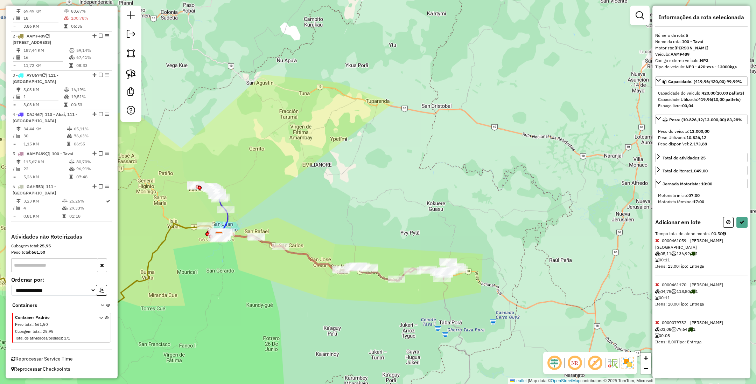
drag, startPoint x: 432, startPoint y: 336, endPoint x: 450, endPoint y: 336, distance: 18.2
click at [450, 336] on div "Janela de atendimento Grade de atendimento Capacidade Transportadoras Veículos …" at bounding box center [378, 192] width 756 height 384
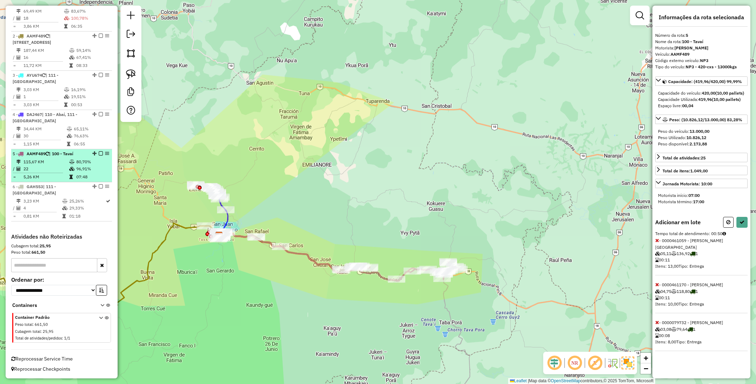
click at [99, 155] on em at bounding box center [101, 153] width 4 height 4
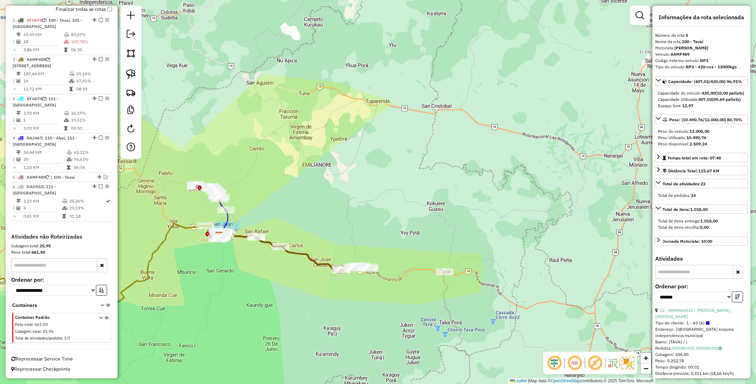
click at [318, 263] on icon at bounding box center [296, 252] width 146 height 40
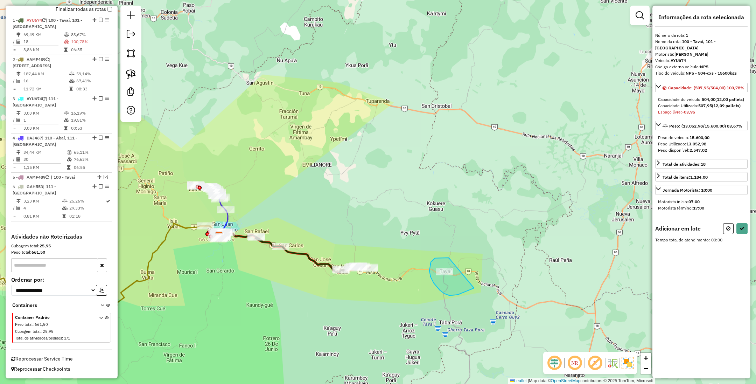
drag, startPoint x: 432, startPoint y: 260, endPoint x: 474, endPoint y: 287, distance: 49.4
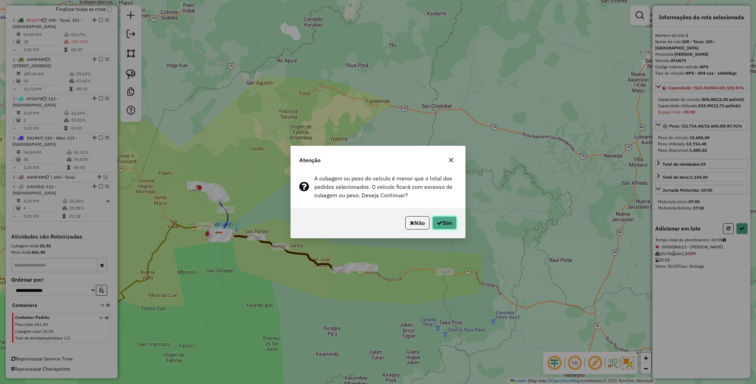
click at [446, 223] on button "Sim" at bounding box center [444, 222] width 25 height 13
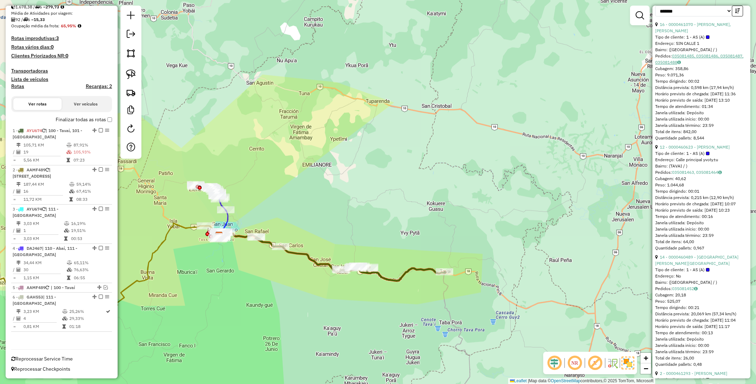
scroll to position [315, 0]
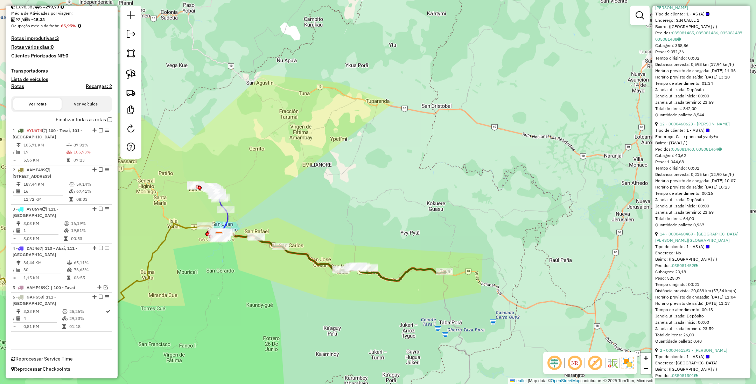
click at [671, 126] on link "12 - 0000460623 - [PERSON_NAME]" at bounding box center [695, 123] width 70 height 5
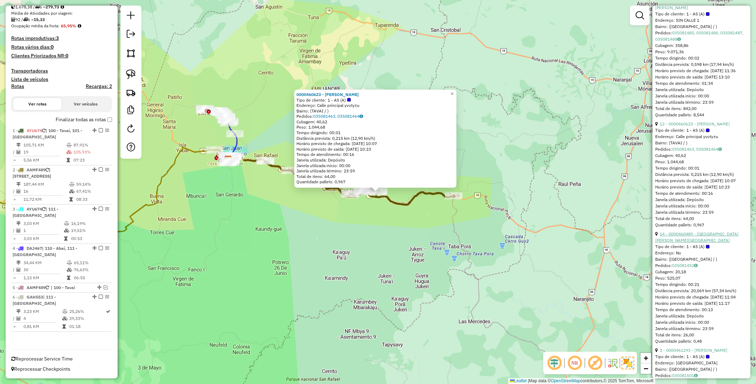
click at [684, 243] on link "14 - 0000460489 - [GEOGRAPHIC_DATA][PERSON_NAME][GEOGRAPHIC_DATA]" at bounding box center [696, 237] width 83 height 12
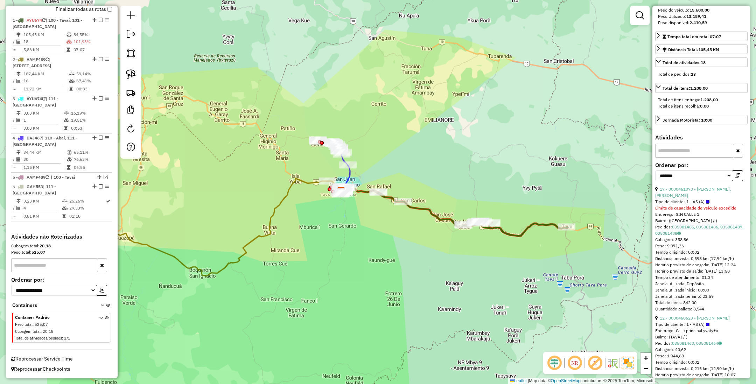
scroll to position [158, 0]
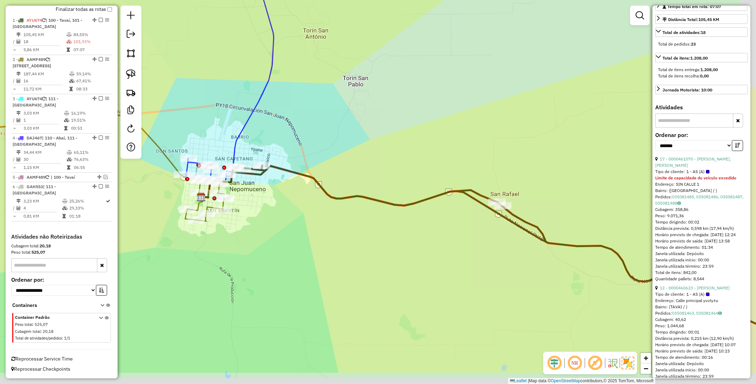
drag, startPoint x: 329, startPoint y: 245, endPoint x: 289, endPoint y: 209, distance: 53.3
click at [289, 209] on div "Janela de atendimento Grade de atendimento Capacidade Transportadoras Veículos …" at bounding box center [378, 192] width 756 height 384
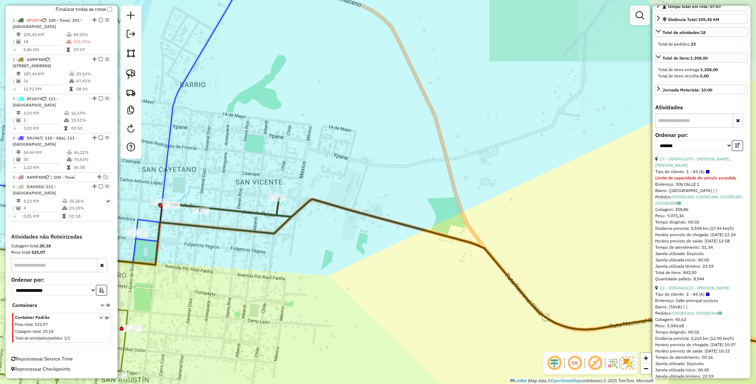
drag, startPoint x: 242, startPoint y: 283, endPoint x: 303, endPoint y: 265, distance: 63.5
click at [303, 265] on div "Janela de atendimento Grade de atendimento Capacidade Transportadoras Veículos …" at bounding box center [378, 192] width 756 height 384
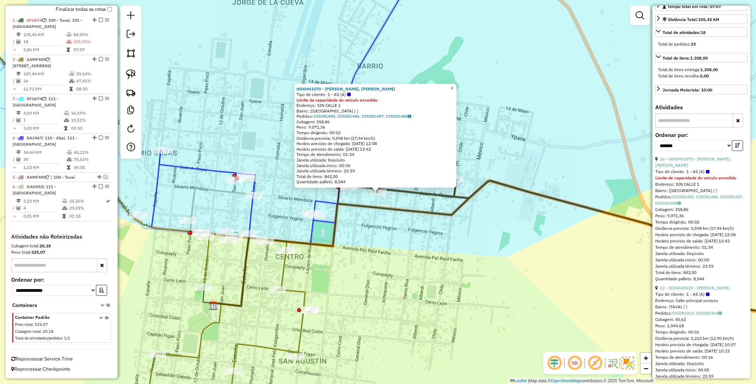
click at [454, 85] on span "×" at bounding box center [452, 88] width 3 height 6
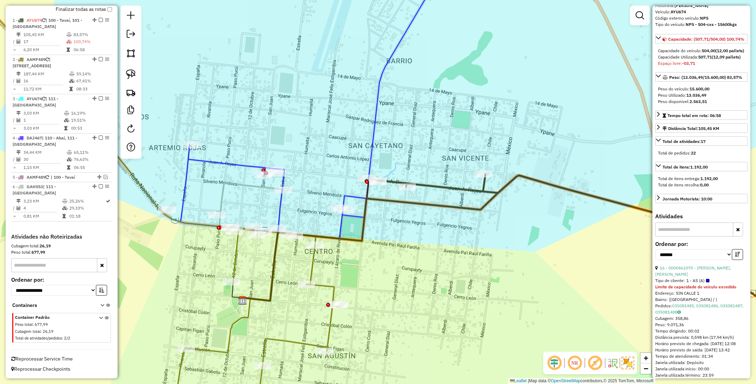
scroll to position [0, 0]
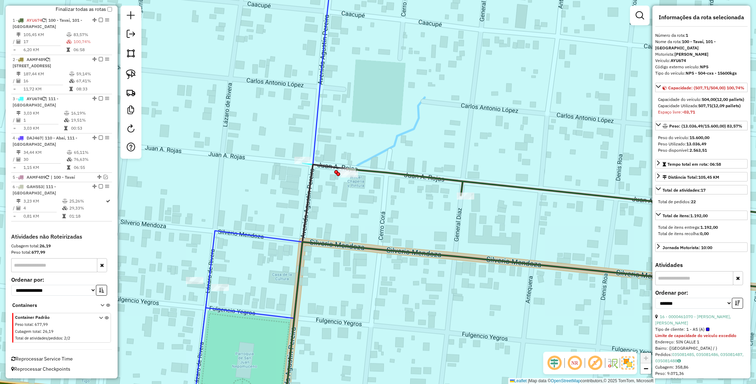
click at [346, 177] on div at bounding box center [350, 173] width 18 height 7
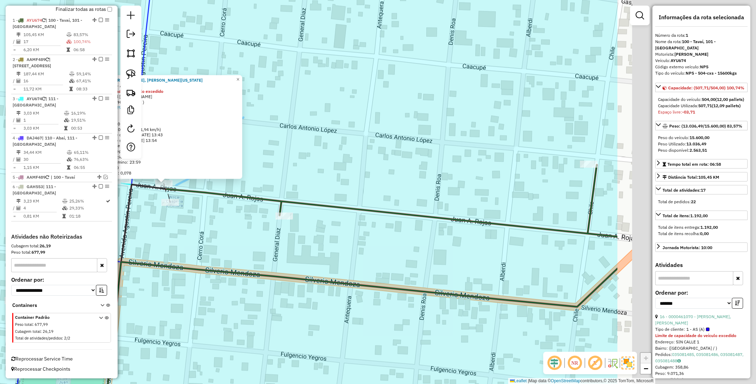
drag, startPoint x: 557, startPoint y: 162, endPoint x: 342, endPoint y: 154, distance: 214.4
click at [340, 153] on div "0000460309 - [PERSON_NAME], [PERSON_NAME][US_STATE] Tipo de cliente: 1 - AS (A)…" at bounding box center [378, 192] width 756 height 384
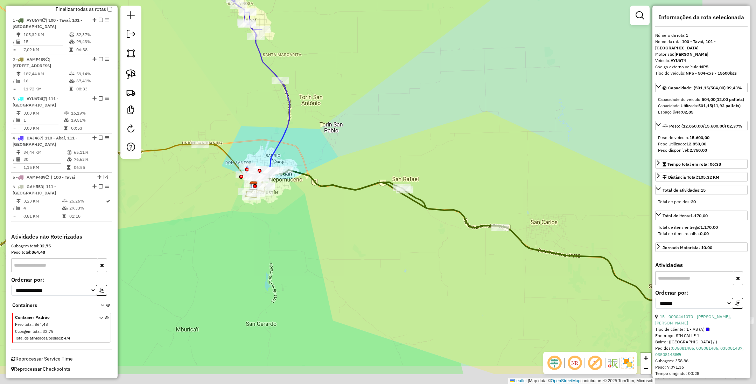
drag, startPoint x: 452, startPoint y: 311, endPoint x: 339, endPoint y: 259, distance: 124.2
click at [339, 260] on div "Janela de atendimento Grade de atendimento Capacidade Transportadoras Veículos …" at bounding box center [378, 192] width 756 height 384
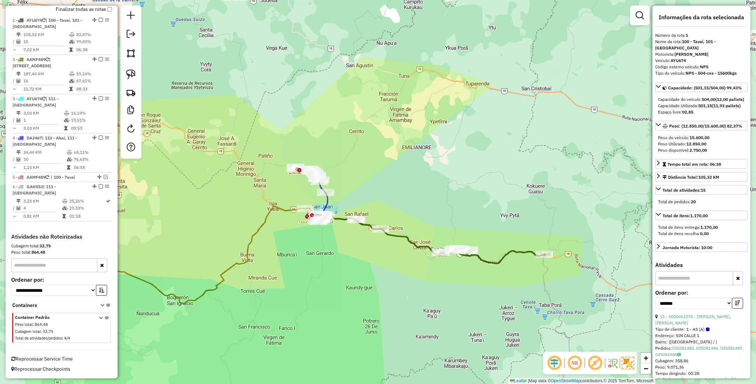
click at [370, 260] on div "Janela de atendimento Grade de atendimento Capacidade Transportadoras Veículos …" at bounding box center [378, 192] width 756 height 384
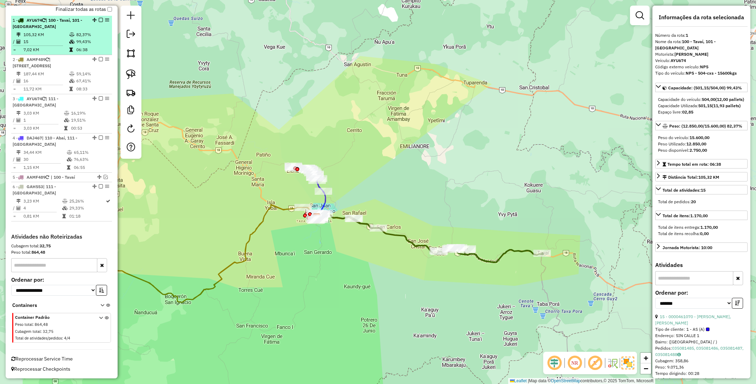
click at [99, 19] on em at bounding box center [101, 20] width 4 height 4
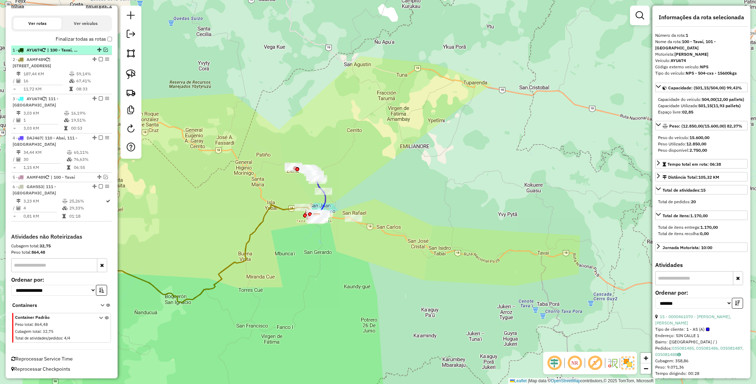
scroll to position [224, 0]
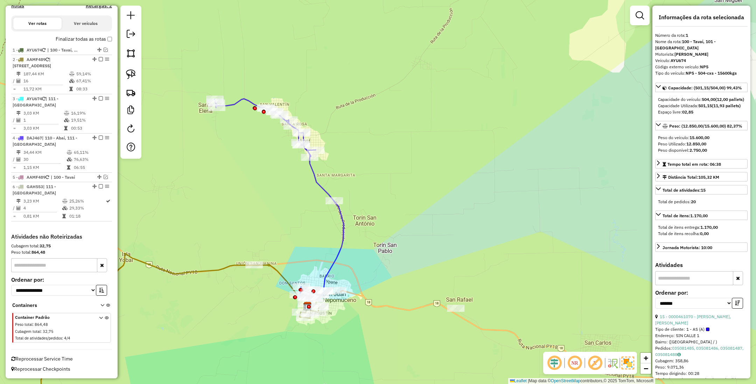
click at [319, 183] on icon at bounding box center [279, 199] width 129 height 200
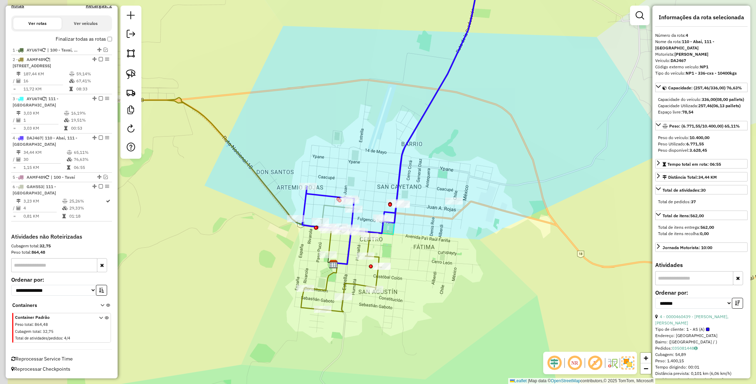
drag, startPoint x: 344, startPoint y: 286, endPoint x: 419, endPoint y: 267, distance: 77.4
click at [419, 267] on div "Janela de atendimento Grade de atendimento Capacidade Transportadoras Veículos …" at bounding box center [378, 192] width 756 height 384
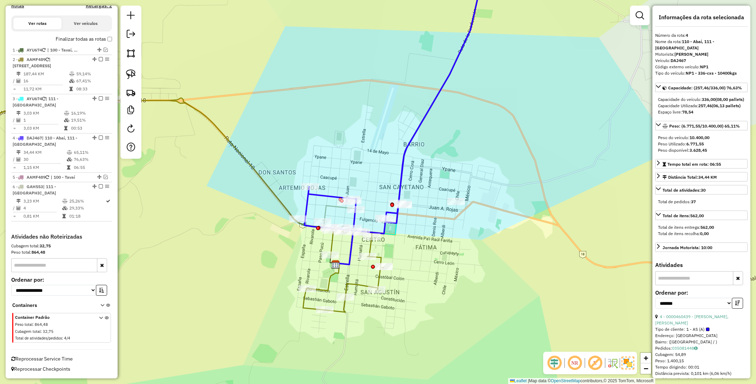
drag, startPoint x: 231, startPoint y: 209, endPoint x: 321, endPoint y: 225, distance: 91.7
click at [321, 225] on div "Janela de atendimento Grade de atendimento Capacidade Transportadoras Veículos …" at bounding box center [378, 192] width 756 height 384
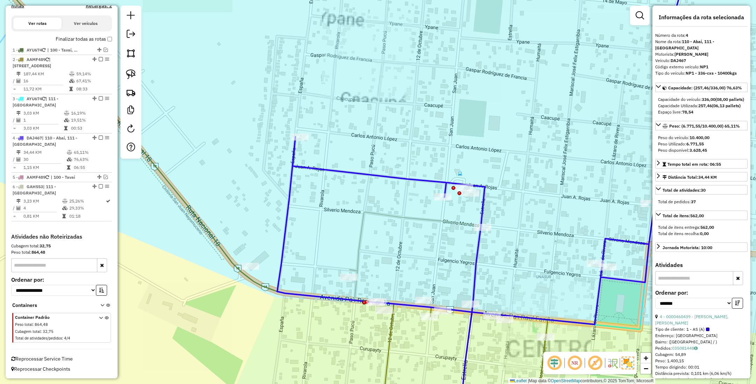
click at [435, 219] on icon at bounding box center [363, 259] width 239 height 95
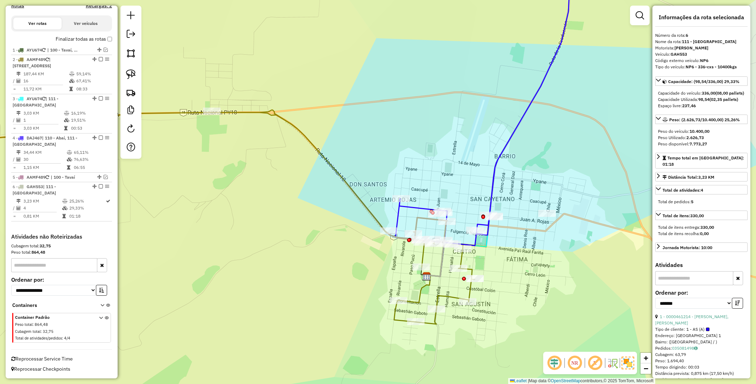
click at [473, 272] on icon at bounding box center [199, 217] width 550 height 214
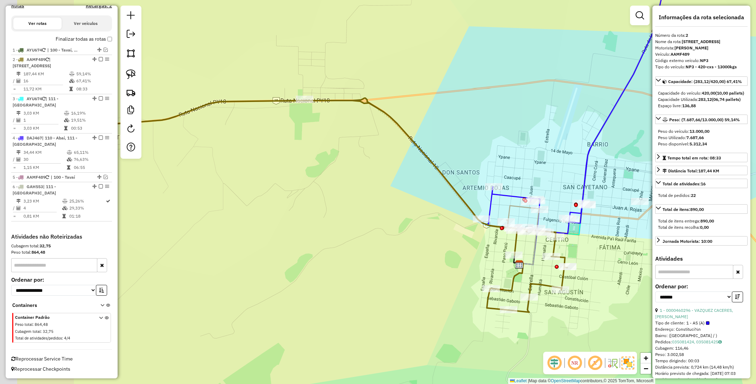
drag, startPoint x: 346, startPoint y: 269, endPoint x: 440, endPoint y: 257, distance: 95.3
click at [440, 257] on div "Janela de atendimento Grade de atendimento Capacidade Transportadoras Veículos …" at bounding box center [378, 192] width 756 height 384
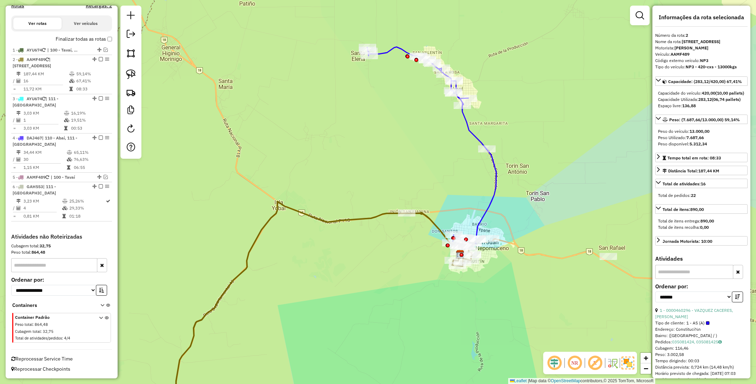
drag, startPoint x: 360, startPoint y: 289, endPoint x: 350, endPoint y: 242, distance: 48.3
click at [350, 242] on div "Janela de atendimento Grade de atendimento Capacidade Transportadoras Veículos …" at bounding box center [378, 192] width 756 height 384
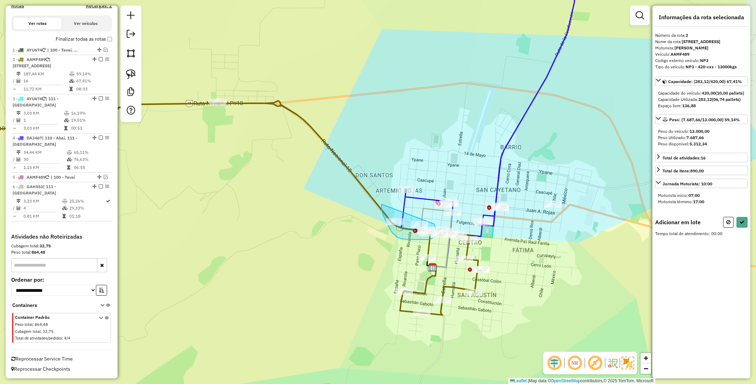
drag, startPoint x: 382, startPoint y: 205, endPoint x: 434, endPoint y: 224, distance: 55.8
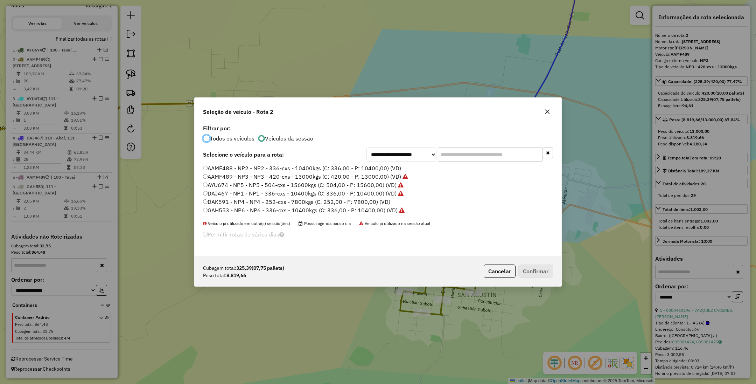
scroll to position [4, 2]
click at [381, 166] on label "AAMF488 - NP2 - NP2 - 336-cxs - 10400kgs (C: 336,00 - P: 10400,00) (VD)" at bounding box center [302, 168] width 198 height 8
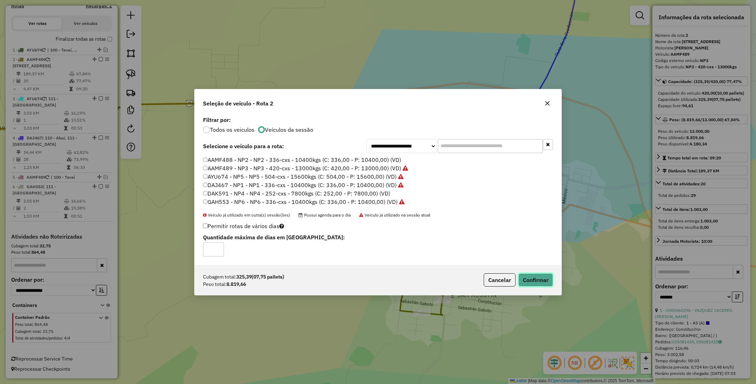
click at [546, 280] on button "Confirmar" at bounding box center [535, 279] width 35 height 13
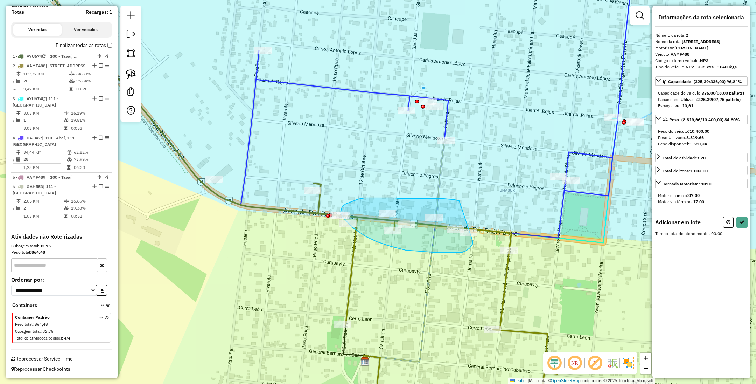
drag, startPoint x: 459, startPoint y: 201, endPoint x: 473, endPoint y: 242, distance: 43.2
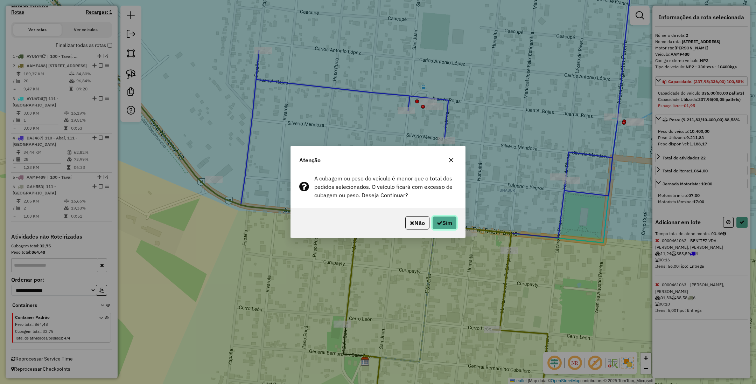
click at [438, 218] on button "Sim" at bounding box center [444, 222] width 25 height 13
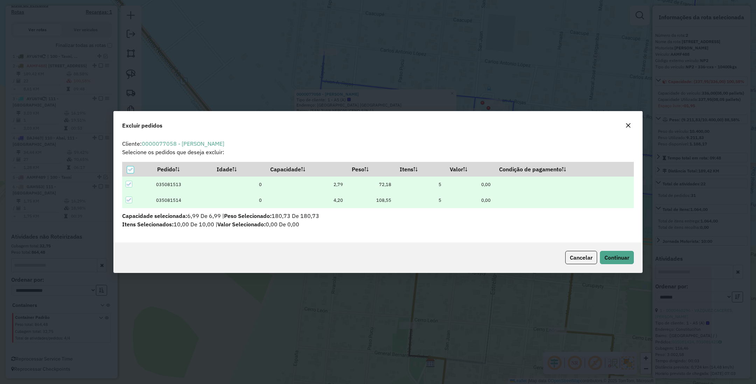
scroll to position [0, 0]
click at [613, 254] on span "Continuar" at bounding box center [617, 257] width 25 height 7
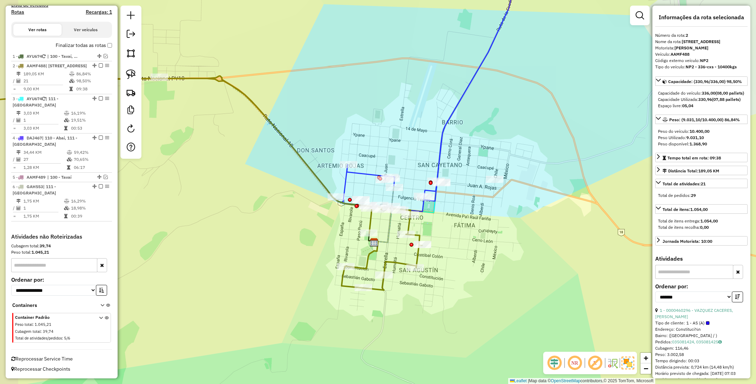
drag, startPoint x: 440, startPoint y: 286, endPoint x: 461, endPoint y: 253, distance: 38.6
click at [461, 253] on div "Janela de atendimento Grade de atendimento Capacidade Transportadoras Veículos …" at bounding box center [378, 192] width 756 height 384
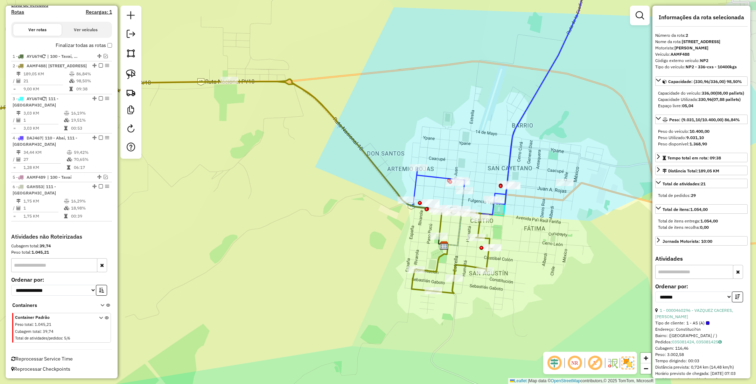
drag, startPoint x: 461, startPoint y: 253, endPoint x: 530, endPoint y: 257, distance: 69.4
click at [530, 257] on div "Janela de atendimento Grade de atendimento Capacidade Transportadoras Veículos …" at bounding box center [378, 192] width 756 height 384
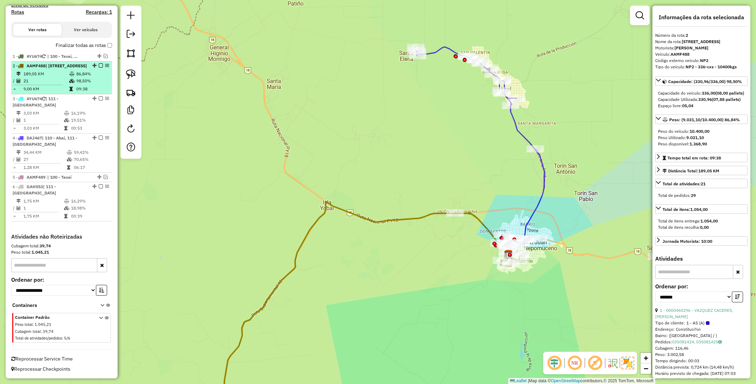
click at [99, 63] on em at bounding box center [101, 65] width 4 height 4
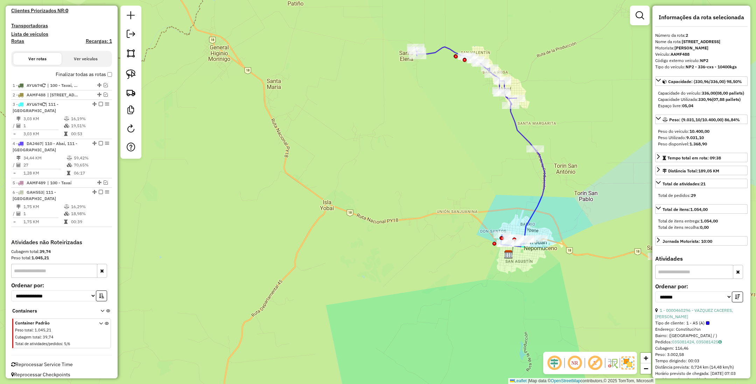
click at [538, 203] on icon at bounding box center [480, 147] width 129 height 200
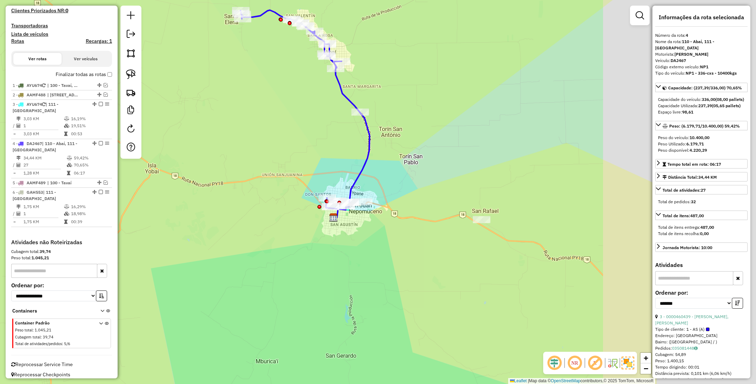
drag, startPoint x: 552, startPoint y: 214, endPoint x: 282, endPoint y: 172, distance: 273.7
click at [282, 172] on div "Janela de atendimento Grade de atendimento Capacidade Transportadoras Veículos …" at bounding box center [378, 192] width 756 height 384
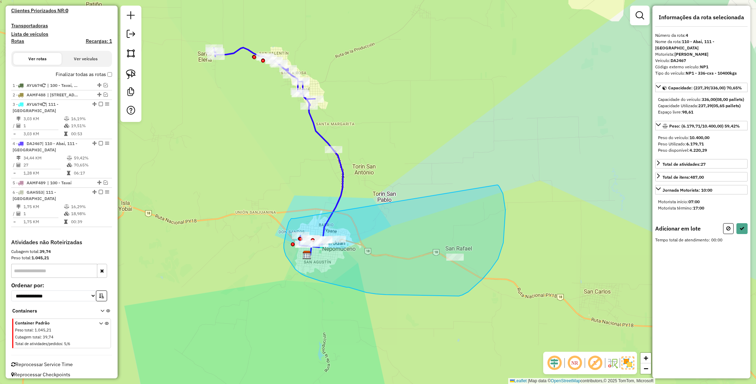
drag, startPoint x: 292, startPoint y: 218, endPoint x: 497, endPoint y: 185, distance: 207.9
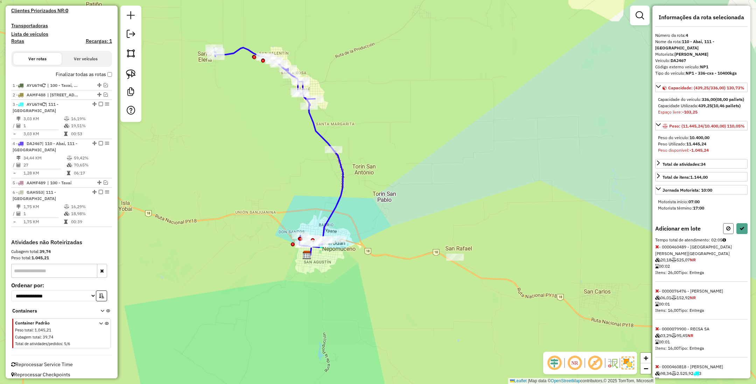
click at [730, 234] on button at bounding box center [728, 228] width 11 height 11
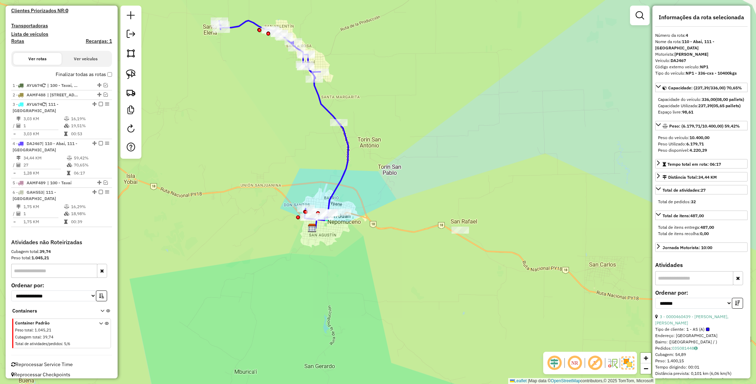
drag, startPoint x: 353, startPoint y: 227, endPoint x: 358, endPoint y: 200, distance: 27.5
click at [358, 200] on div "Janela de atendimento Grade de atendimento Capacidade Transportadoras Veículos …" at bounding box center [378, 192] width 756 height 384
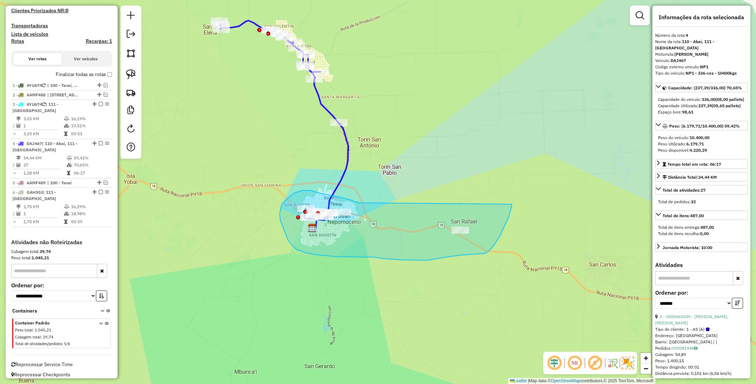
drag, startPoint x: 358, startPoint y: 203, endPoint x: 509, endPoint y: 203, distance: 151.2
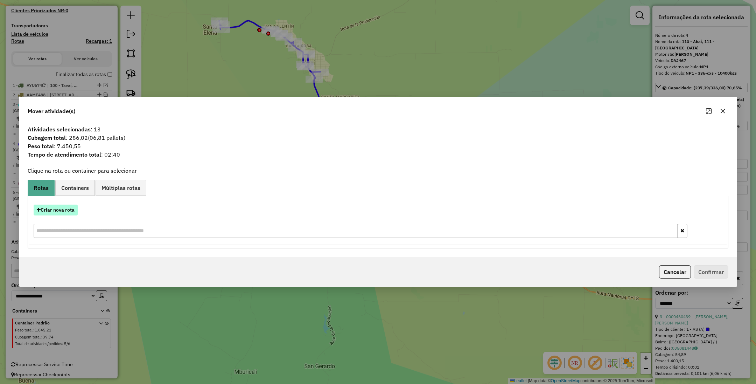
click at [59, 207] on button "Criar nova rota" at bounding box center [56, 209] width 44 height 11
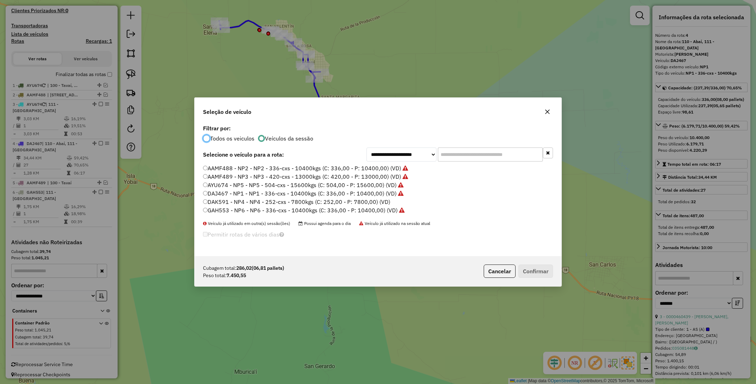
scroll to position [4, 2]
click at [370, 202] on label "DAK591 - NP4 - NP4 - 252-cxs - 7800kgs (C: 252,00 - P: 7800,00) (VD)" at bounding box center [296, 201] width 187 height 8
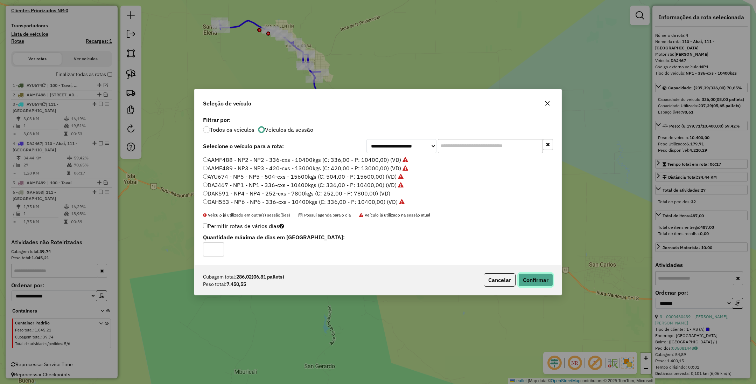
click at [536, 278] on button "Confirmar" at bounding box center [535, 279] width 35 height 13
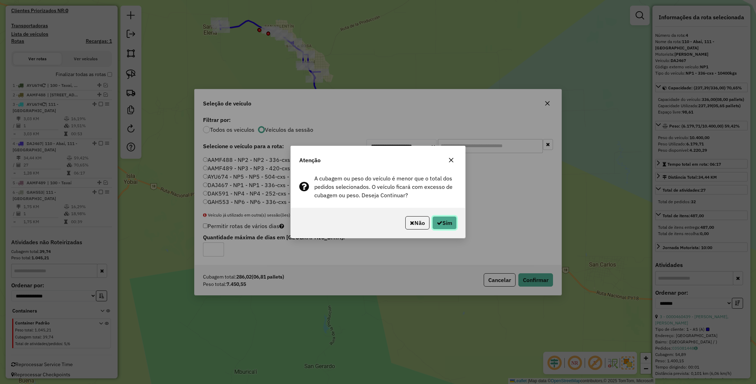
click at [442, 222] on button "Sim" at bounding box center [444, 222] width 25 height 13
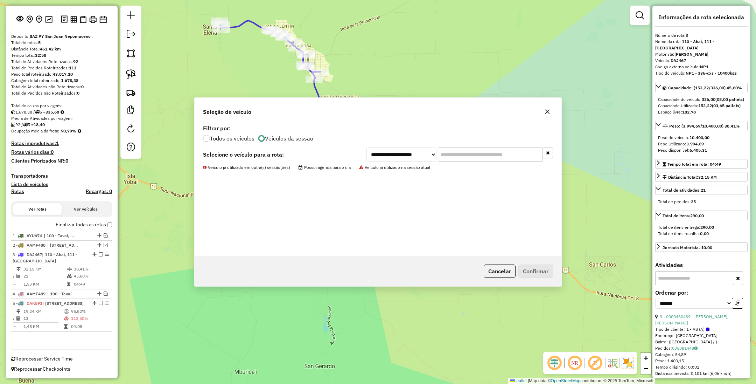
scroll to position [44, 0]
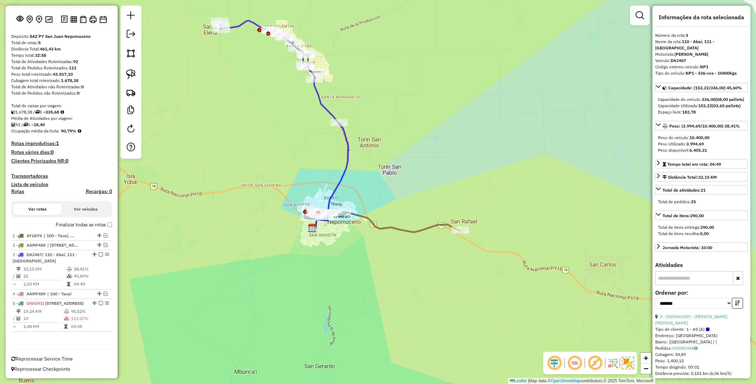
click at [340, 178] on icon at bounding box center [330, 175] width 36 height 105
click at [405, 228] on icon at bounding box center [382, 220] width 155 height 24
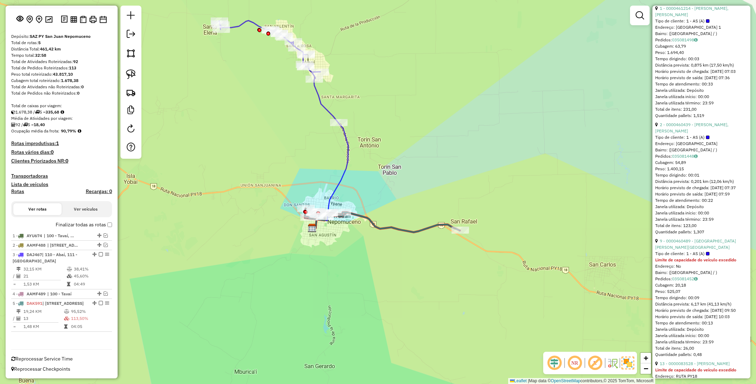
scroll to position [420, 0]
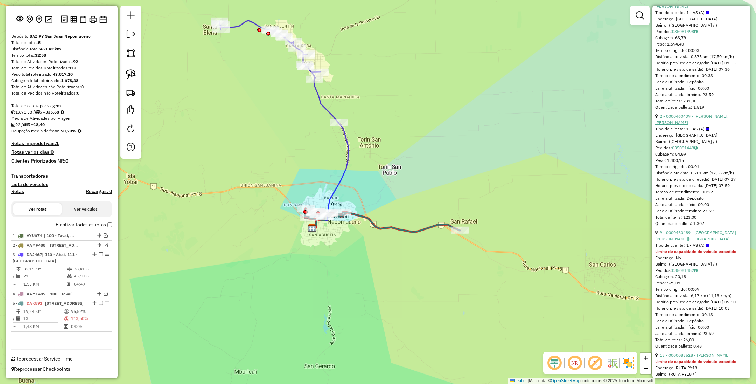
click at [675, 125] on link "2 - 0000460439 - [PERSON_NAME], [PERSON_NAME]" at bounding box center [691, 119] width 73 height 12
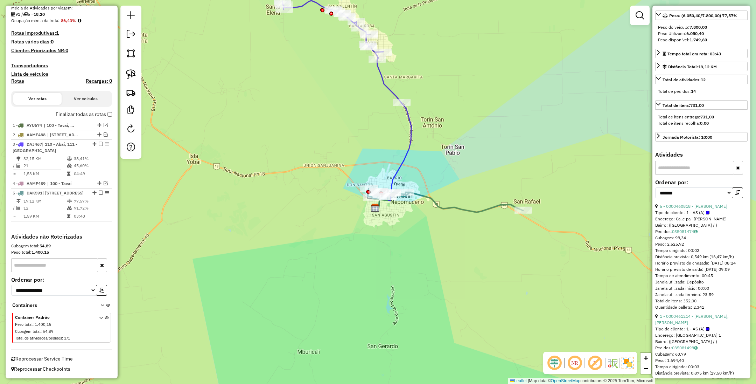
scroll to position [0, 0]
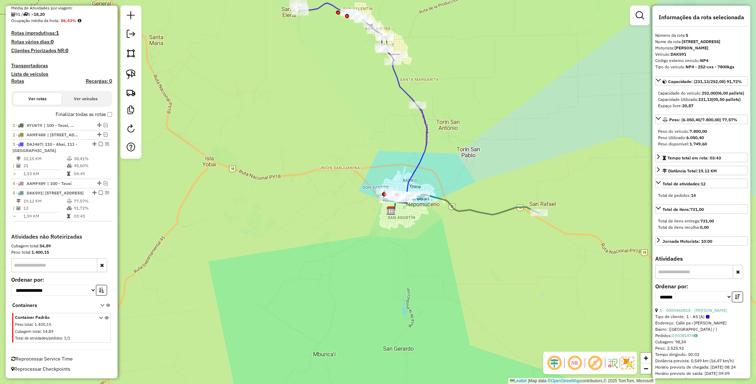
drag, startPoint x: 553, startPoint y: 280, endPoint x: 587, endPoint y: 277, distance: 33.8
click at [587, 277] on div "Janela de atendimento Grade de atendimento Capacidade Transportadoras Veículos …" at bounding box center [378, 192] width 756 height 384
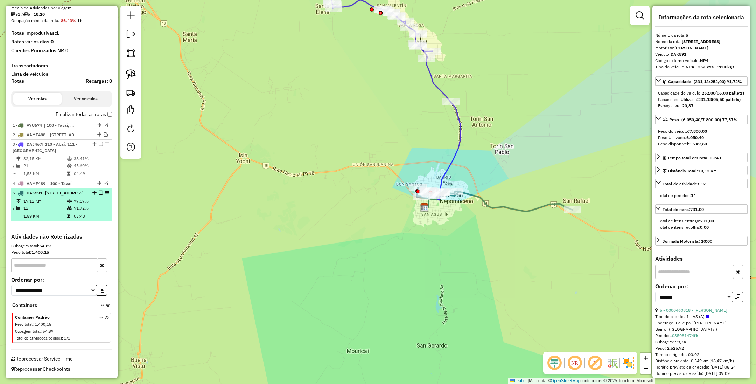
click at [99, 190] on em at bounding box center [101, 192] width 4 height 4
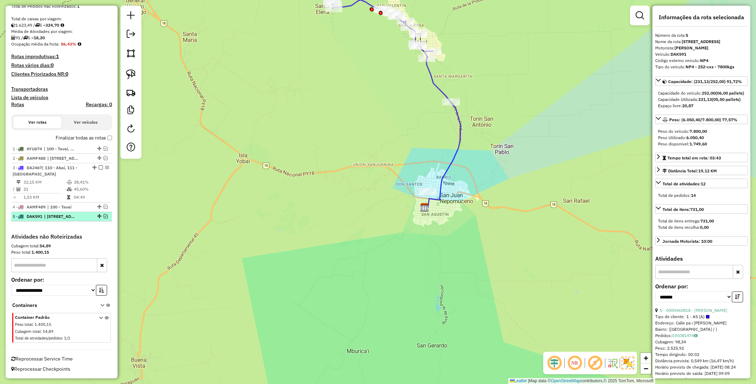
scroll to position [125, 0]
click at [449, 166] on icon at bounding box center [443, 154] width 36 height 105
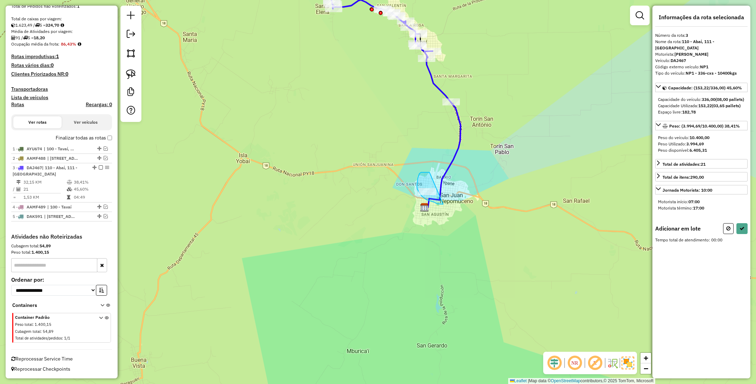
drag, startPoint x: 421, startPoint y: 172, endPoint x: 457, endPoint y: 196, distance: 43.4
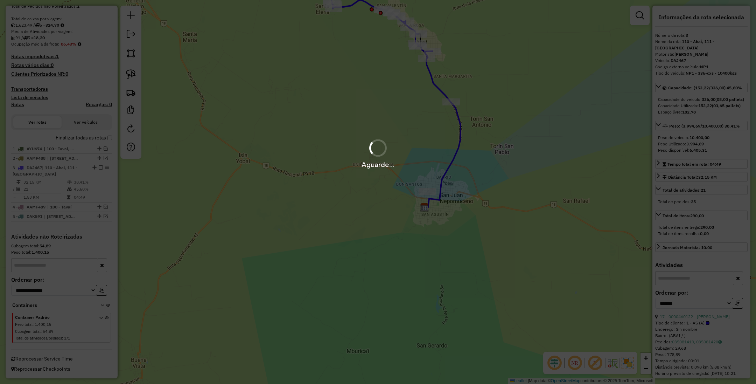
scroll to position [14, 0]
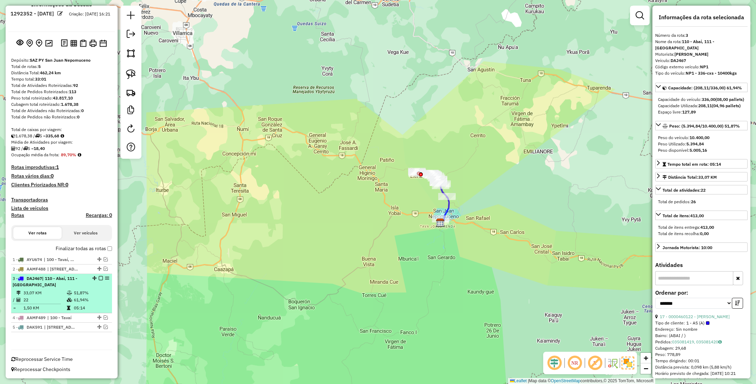
click at [99, 278] on em at bounding box center [101, 278] width 4 height 4
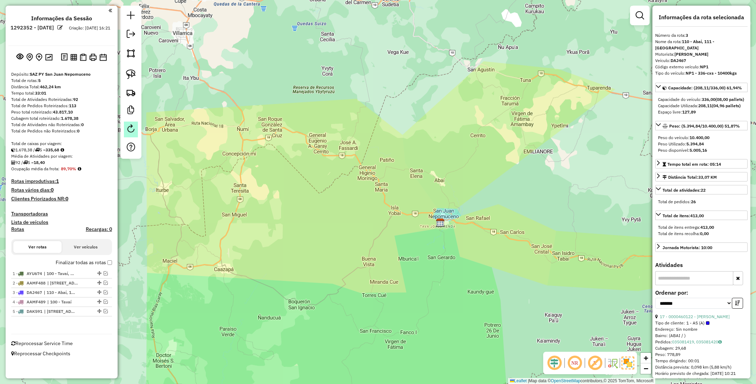
click at [133, 135] on link at bounding box center [131, 129] width 14 height 16
select select "*"
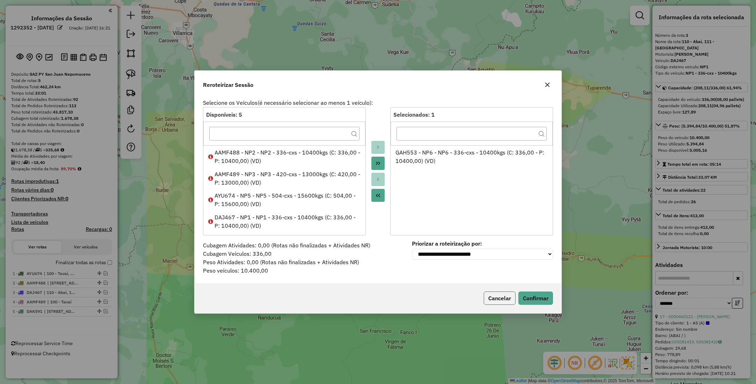
click at [506, 295] on button "Cancelar" at bounding box center [500, 297] width 32 height 13
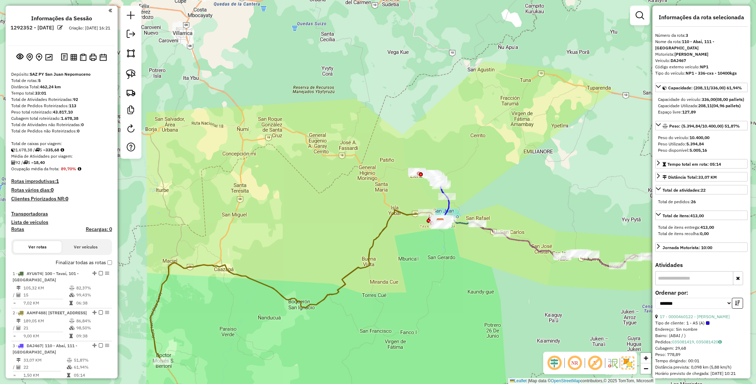
click at [14, 230] on h4 "Rotas" at bounding box center [17, 229] width 13 height 6
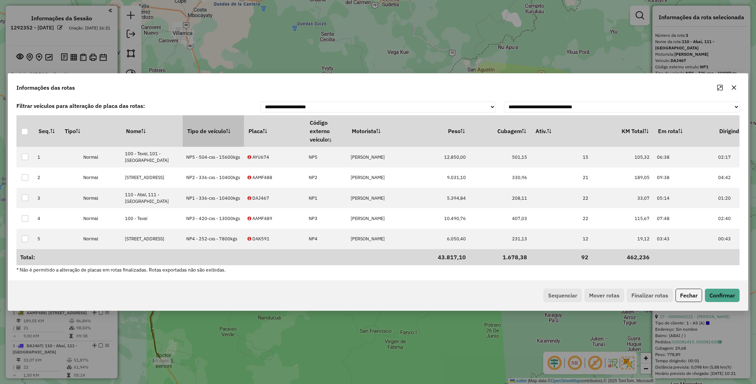
click at [213, 118] on th "Tipo de veículo" at bounding box center [213, 131] width 61 height 32
click at [564, 299] on button "Sequenciar" at bounding box center [563, 294] width 38 height 13
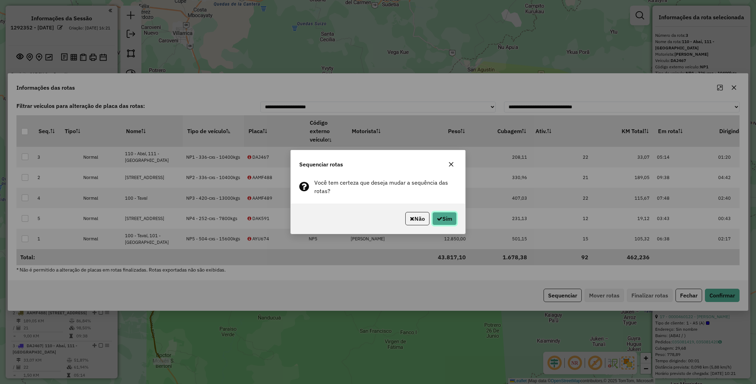
click at [446, 219] on button "Sim" at bounding box center [444, 218] width 25 height 13
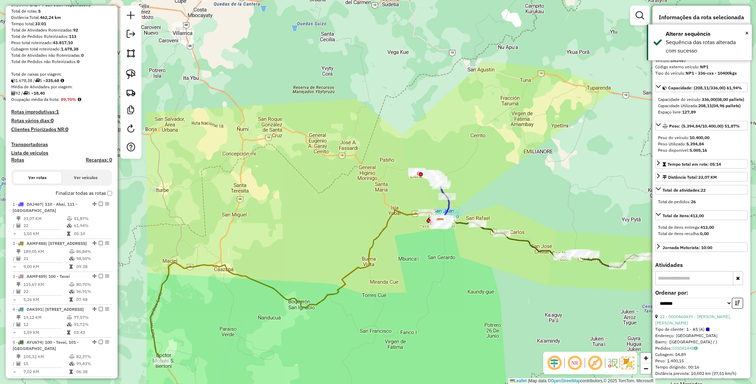
scroll to position [133, 0]
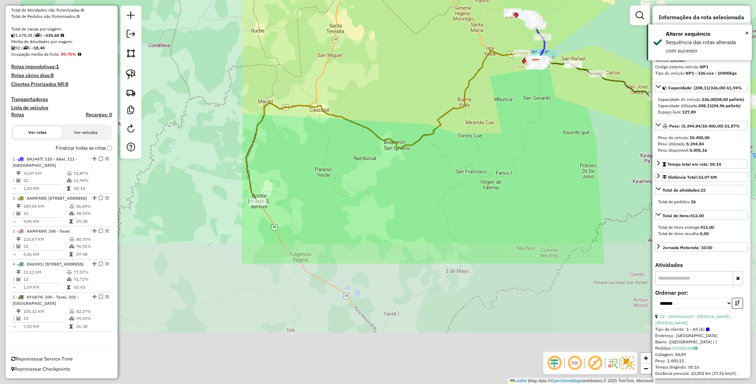
drag, startPoint x: 230, startPoint y: 342, endPoint x: 326, endPoint y: 183, distance: 185.8
click at [326, 183] on div "Janela de atendimento Grade de atendimento Capacidade Transportadoras Veículos …" at bounding box center [378, 192] width 756 height 384
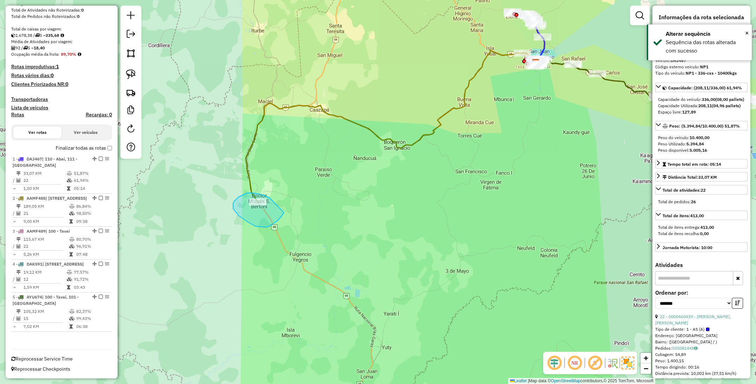
drag, startPoint x: 269, startPoint y: 197, endPoint x: 284, endPoint y: 212, distance: 21.0
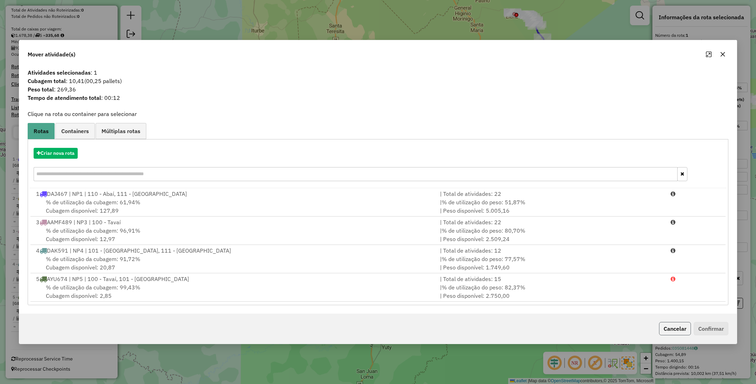
click at [667, 325] on button "Cancelar" at bounding box center [675, 328] width 32 height 13
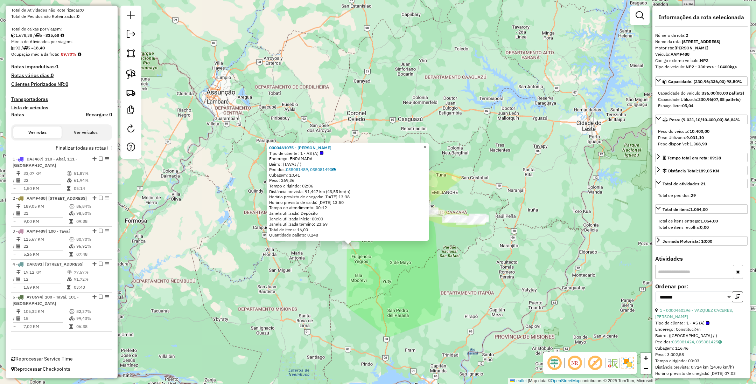
click at [426, 145] on span "×" at bounding box center [424, 147] width 3 height 6
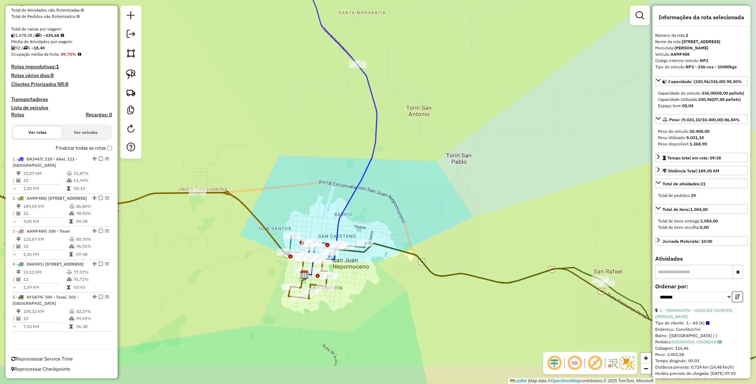
drag, startPoint x: 422, startPoint y: 304, endPoint x: 391, endPoint y: 291, distance: 33.9
click at [391, 291] on div "Janela de atendimento Grade de atendimento Capacidade Transportadoras Veículos …" at bounding box center [378, 192] width 756 height 384
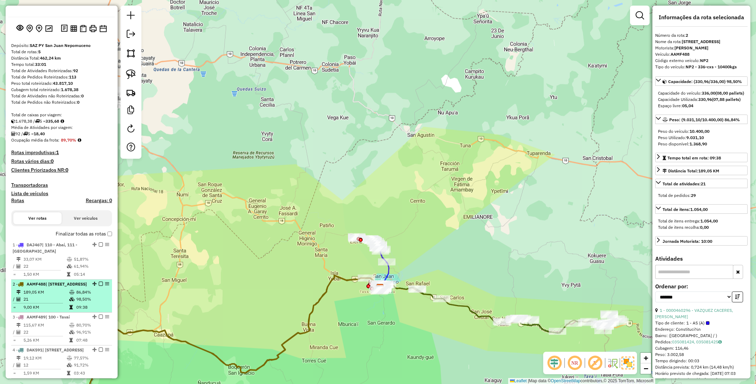
scroll to position [28, 0]
click at [50, 153] on h4 "Rotas improdutivas: 1" at bounding box center [61, 154] width 101 height 6
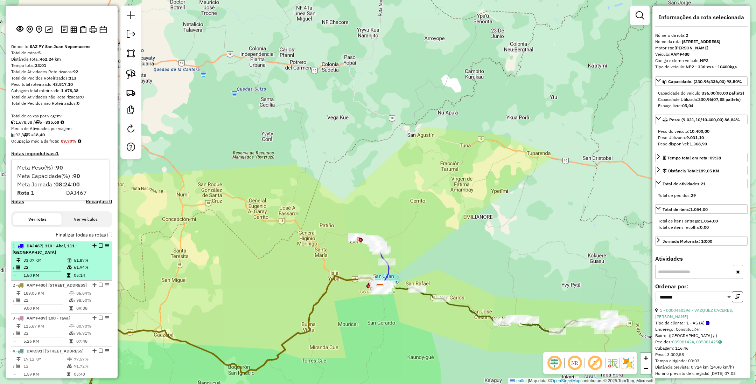
click at [54, 258] on td "33,07 KM" at bounding box center [44, 260] width 43 height 7
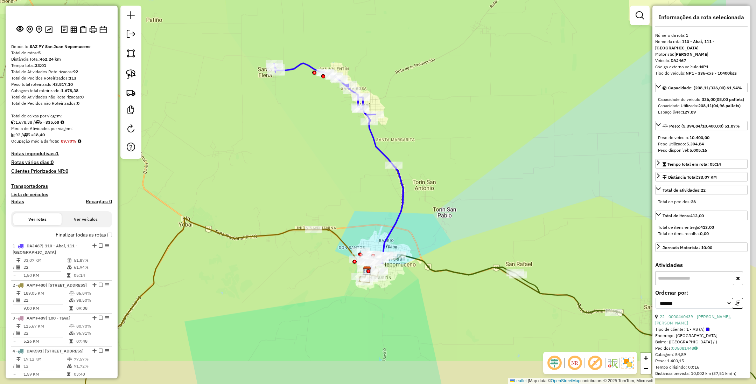
drag, startPoint x: 594, startPoint y: 253, endPoint x: 525, endPoint y: 211, distance: 80.3
click at [525, 211] on div "Janela de atendimento Grade de atendimento Capacidade Transportadoras Veículos …" at bounding box center [378, 192] width 756 height 384
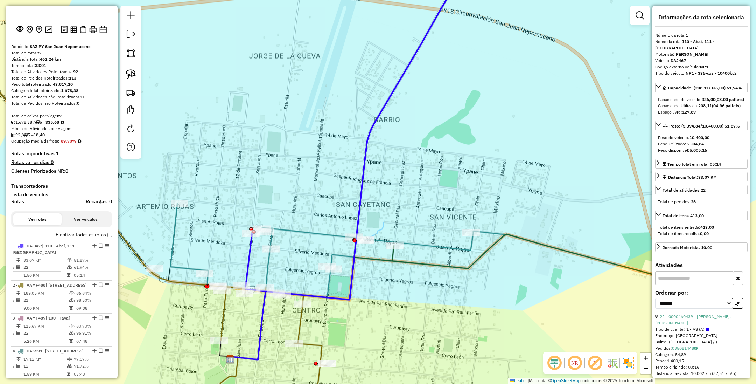
click at [460, 245] on icon at bounding box center [500, 283] width 661 height 161
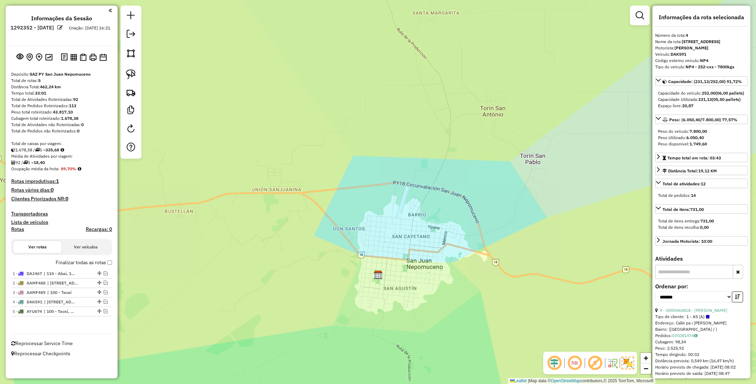
scroll to position [0, 0]
click at [132, 134] on link at bounding box center [131, 129] width 14 height 16
select select "*"
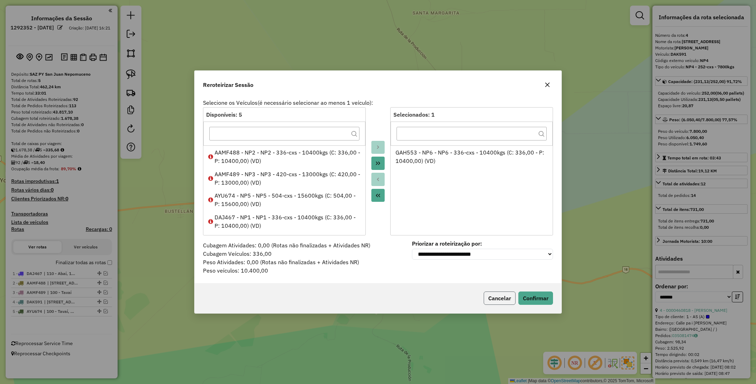
click at [499, 299] on button "Cancelar" at bounding box center [500, 297] width 32 height 13
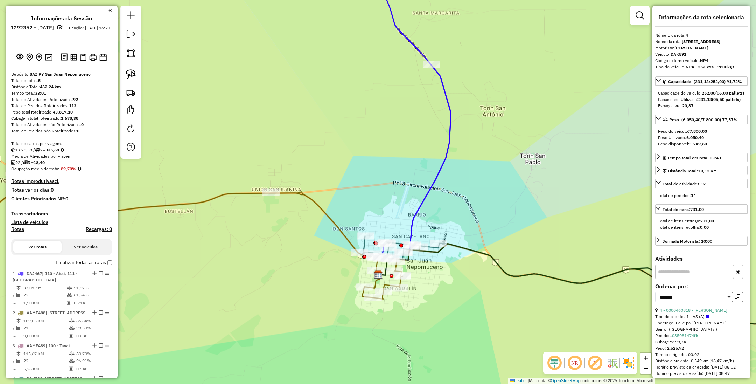
click at [436, 182] on icon at bounding box center [413, 110] width 76 height 298
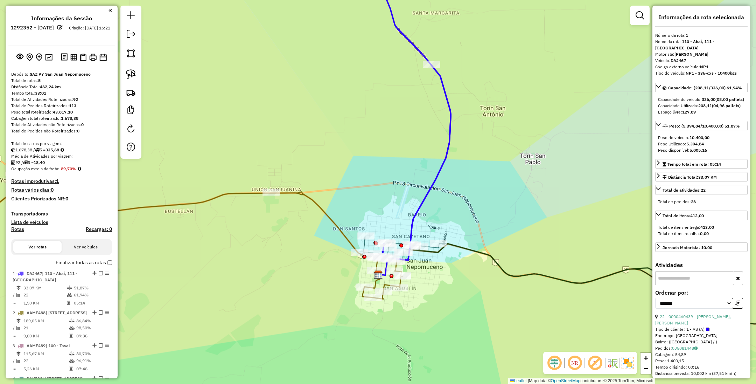
scroll to position [133, 0]
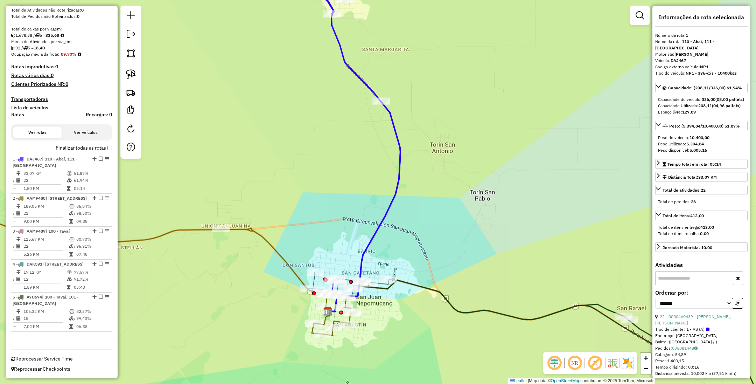
drag, startPoint x: 487, startPoint y: 195, endPoint x: 436, endPoint y: 231, distance: 62.2
click at [436, 231] on div "Janela de atendimento Grade de atendimento Capacidade Transportadoras Veículos …" at bounding box center [378, 192] width 756 height 384
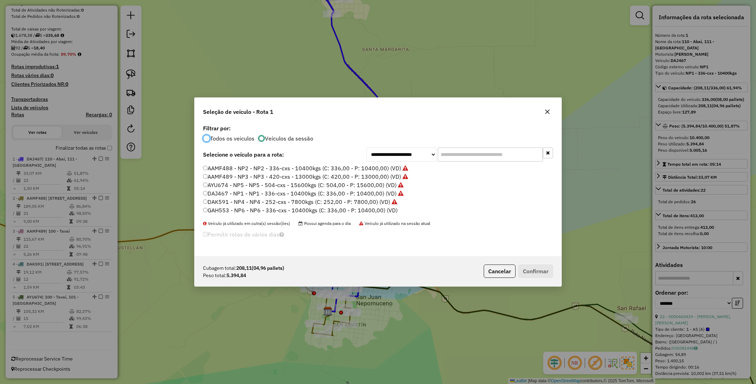
scroll to position [4, 2]
click at [352, 201] on label "DAK591 - NP4 - NP4 - 252-cxs - 7800kgs (C: 252,00 - P: 7800,00) (VD)" at bounding box center [303, 201] width 201 height 8
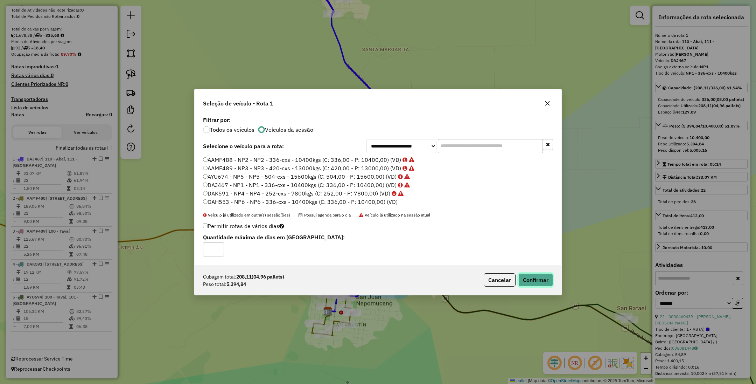
click at [536, 279] on button "Confirmar" at bounding box center [535, 279] width 35 height 13
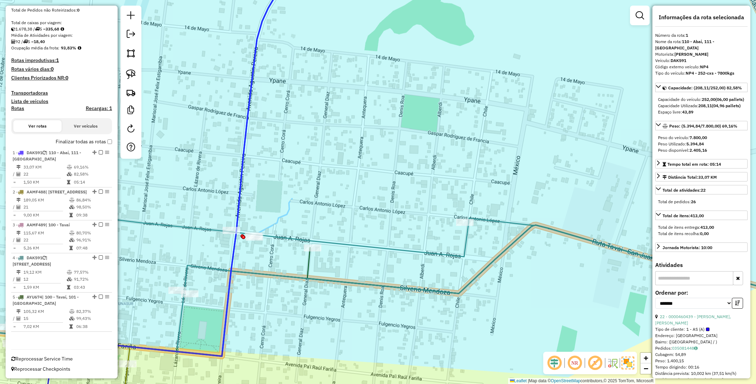
click at [396, 251] on icon at bounding box center [377, 281] width 907 height 140
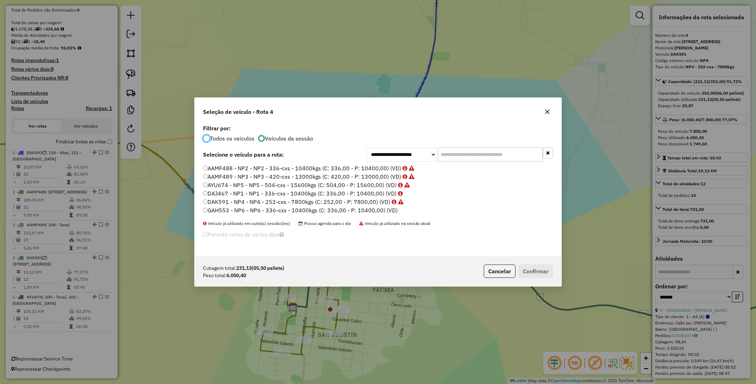
click at [311, 191] on label "DAJ467 - NP1 - NP1 - 336-cxs - 10400kgs (C: 336,00 - P: 10400,00) (VD)" at bounding box center [303, 193] width 200 height 8
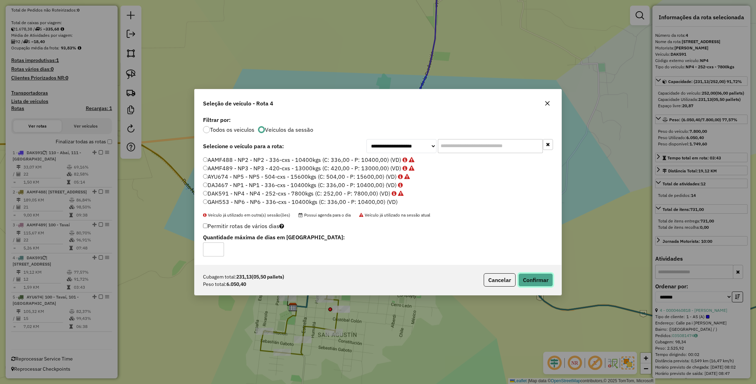
click at [529, 281] on button "Confirmar" at bounding box center [535, 279] width 35 height 13
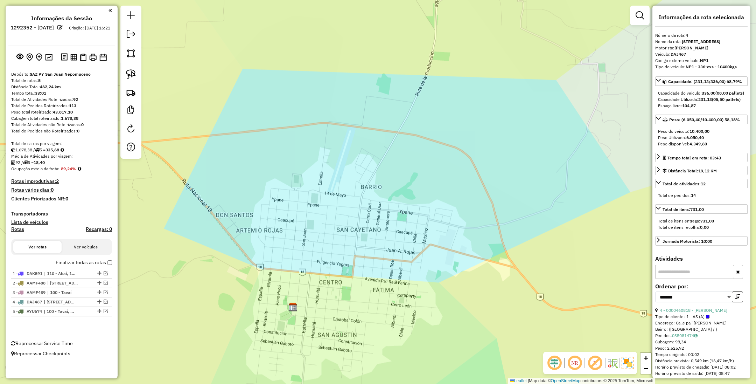
scroll to position [0, 0]
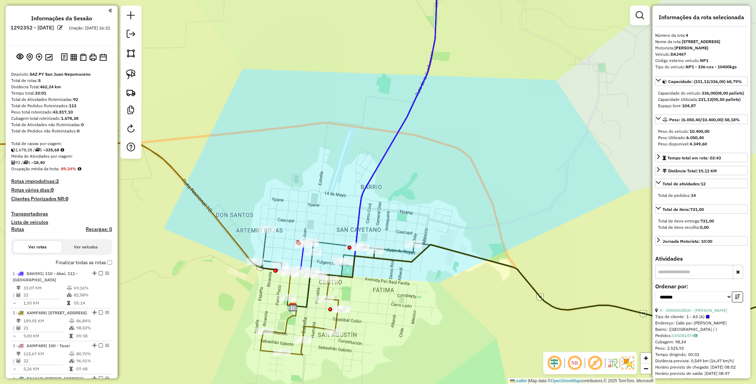
click at [17, 228] on h4 "Rotas" at bounding box center [17, 229] width 13 height 6
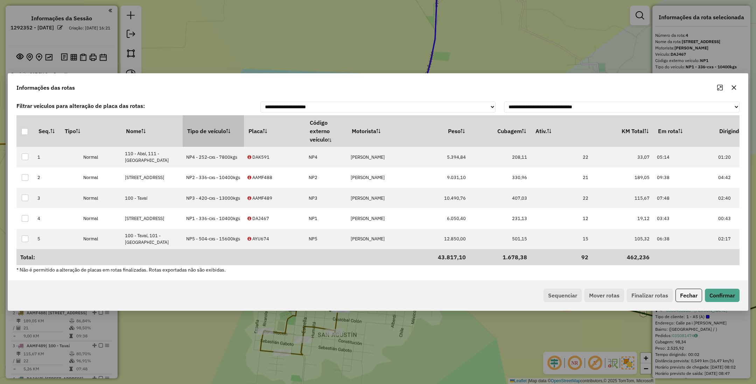
click at [207, 121] on th "Tipo de veículo" at bounding box center [213, 131] width 61 height 32
click at [560, 298] on button "Sequenciar" at bounding box center [563, 294] width 38 height 13
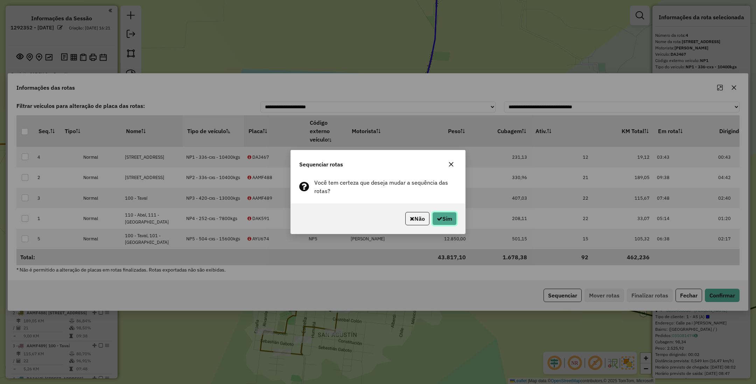
click at [445, 221] on button "Sim" at bounding box center [444, 218] width 25 height 13
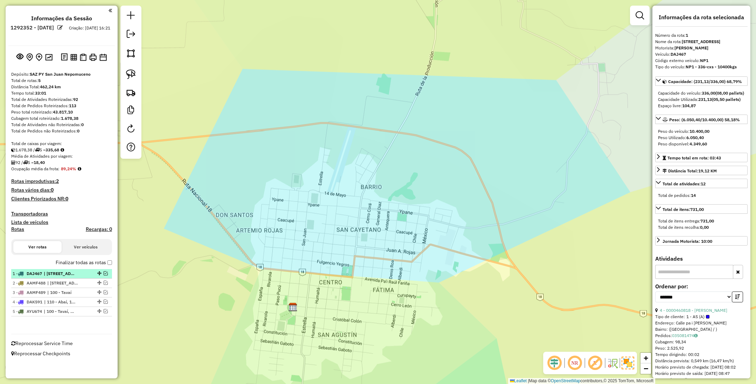
click at [71, 278] on li "1 - DAJ467 | [STREET_ADDRESS]" at bounding box center [61, 273] width 101 height 9
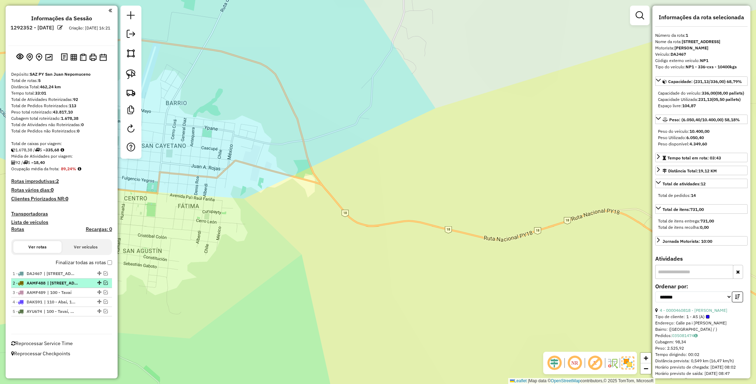
click at [70, 283] on span "| [STREET_ADDRESS]" at bounding box center [63, 283] width 32 height 6
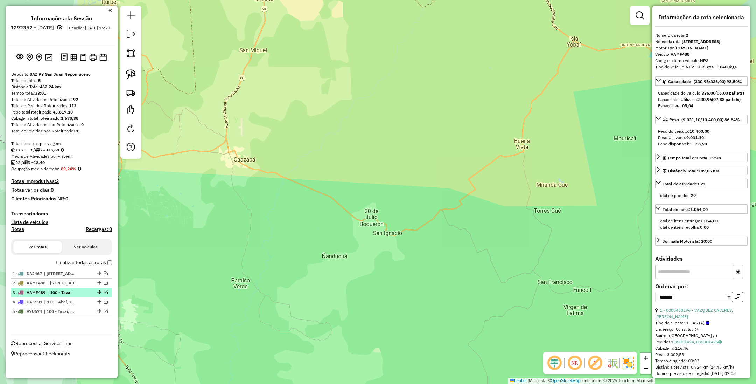
click at [70, 292] on span "| 100 - Tavaí" at bounding box center [63, 292] width 32 height 6
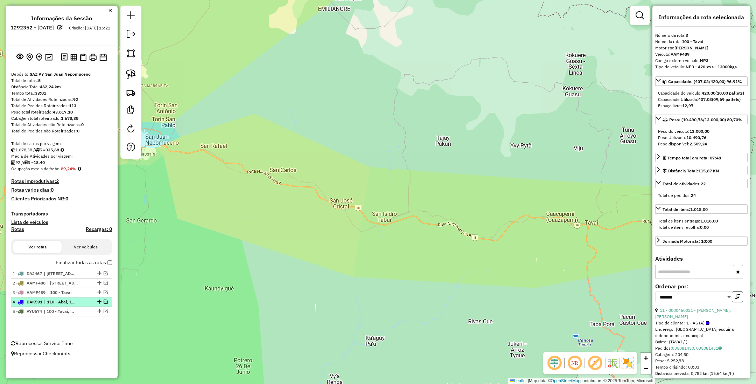
click at [69, 300] on span "| 110 - Abaí, 111 - [GEOGRAPHIC_DATA]" at bounding box center [60, 302] width 32 height 6
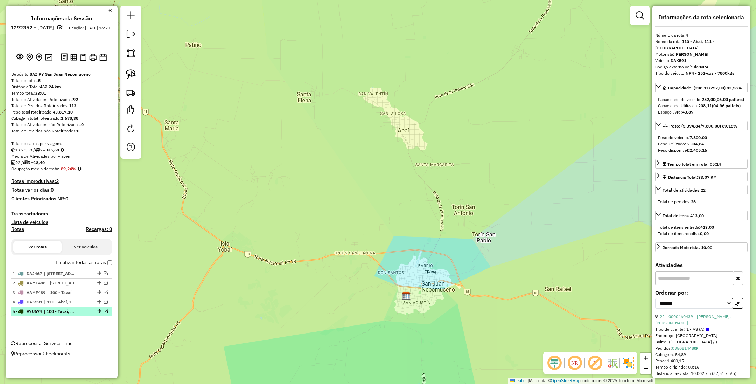
click at [68, 309] on span "| 100 - Tavaí, 101 - [GEOGRAPHIC_DATA]" at bounding box center [60, 311] width 32 height 6
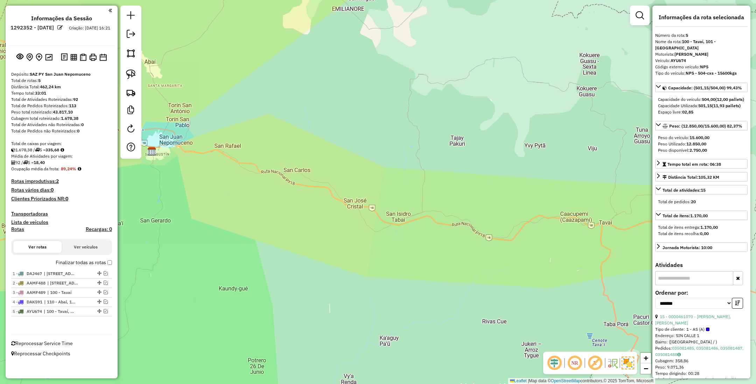
click at [46, 183] on h4 "Rotas improdutivas: 2" at bounding box center [61, 181] width 101 height 6
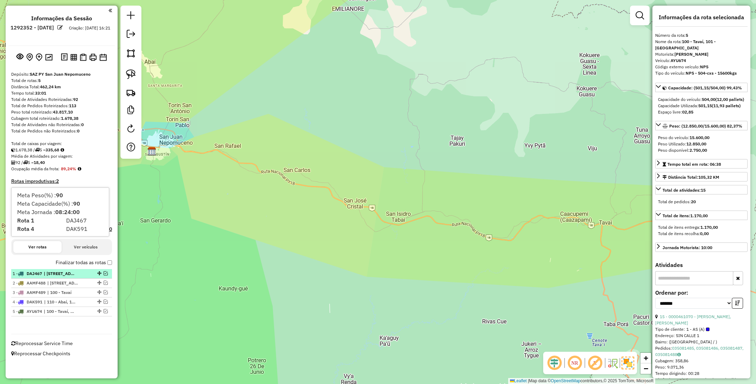
click at [45, 272] on span "| [STREET_ADDRESS]" at bounding box center [60, 273] width 32 height 6
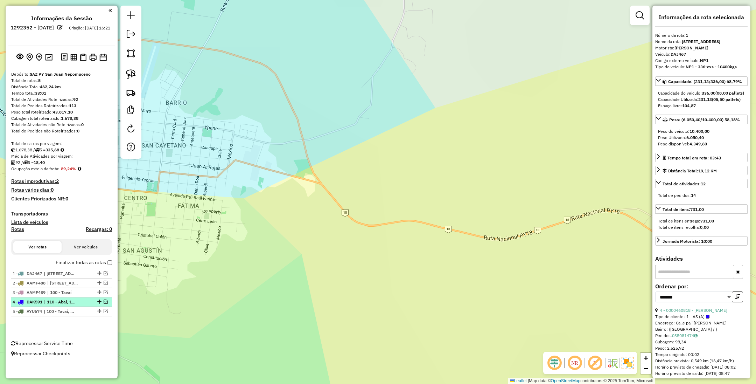
click at [54, 299] on span "| 110 - Abaí, 111 - [GEOGRAPHIC_DATA]" at bounding box center [60, 302] width 32 height 6
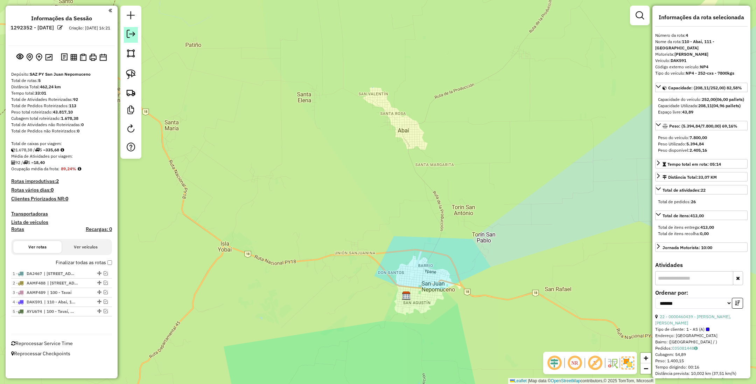
click at [134, 33] on em at bounding box center [131, 34] width 8 height 8
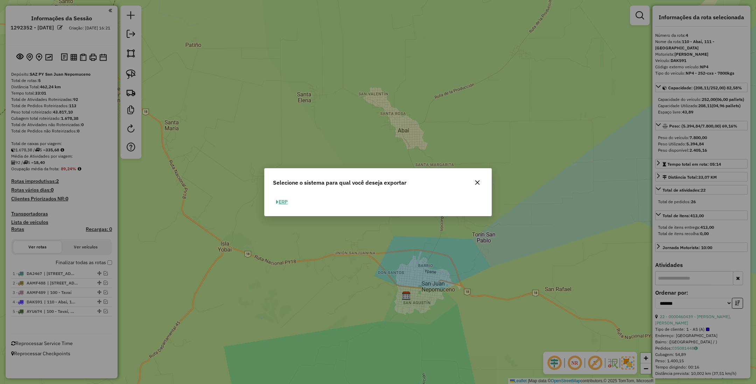
click at [287, 202] on button "ERP" at bounding box center [282, 201] width 18 height 11
select select "**"
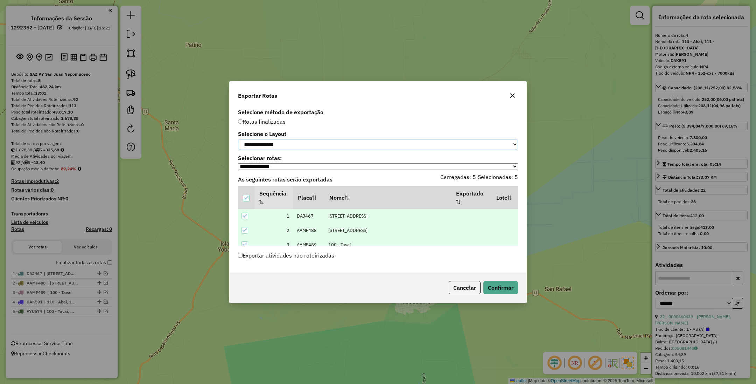
click at [325, 141] on select "**********" at bounding box center [378, 144] width 280 height 11
click at [297, 143] on select "**********" at bounding box center [378, 144] width 280 height 11
select select "*********"
click at [238, 139] on select "**********" at bounding box center [378, 144] width 280 height 11
click at [506, 287] on button "Confirmar" at bounding box center [500, 287] width 35 height 13
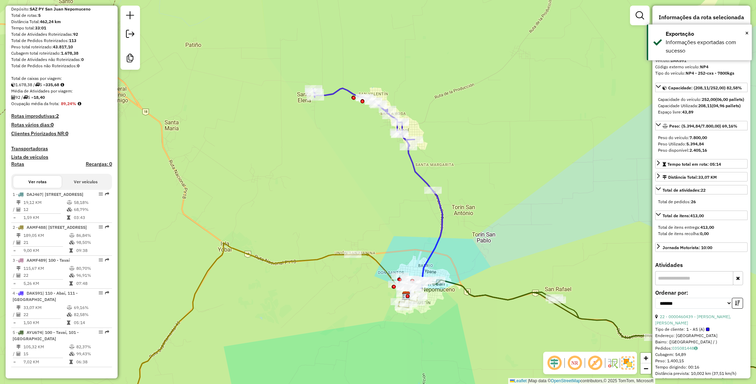
scroll to position [104, 0]
click at [132, 35] on em at bounding box center [130, 34] width 8 height 8
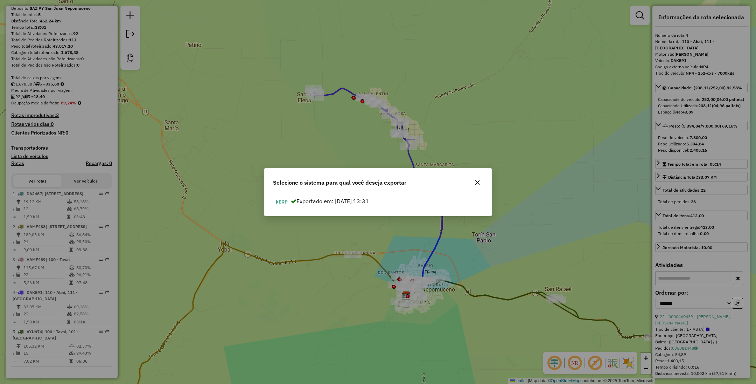
click at [284, 205] on button "ERP" at bounding box center [282, 201] width 18 height 11
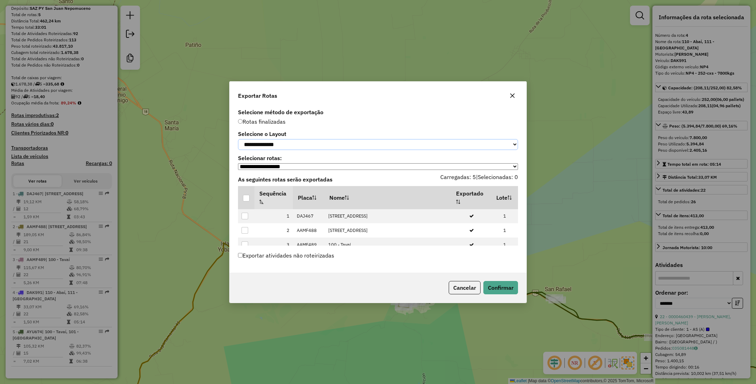
click at [308, 142] on select "**********" at bounding box center [378, 144] width 280 height 11
select select "*********"
click at [238, 139] on select "**********" at bounding box center [378, 144] width 280 height 11
click at [245, 201] on div at bounding box center [246, 198] width 7 height 7
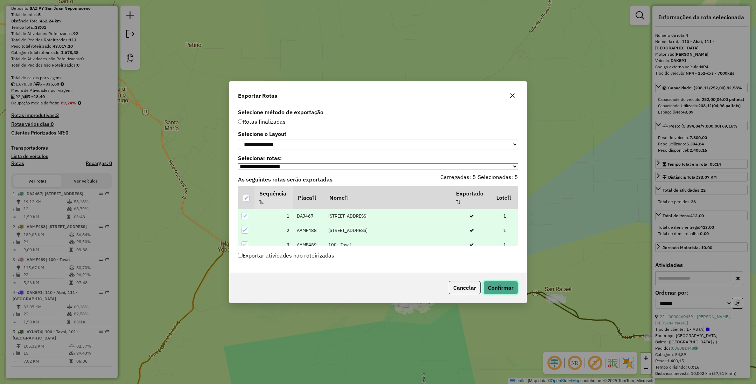
click at [497, 289] on button "Confirmar" at bounding box center [500, 287] width 35 height 13
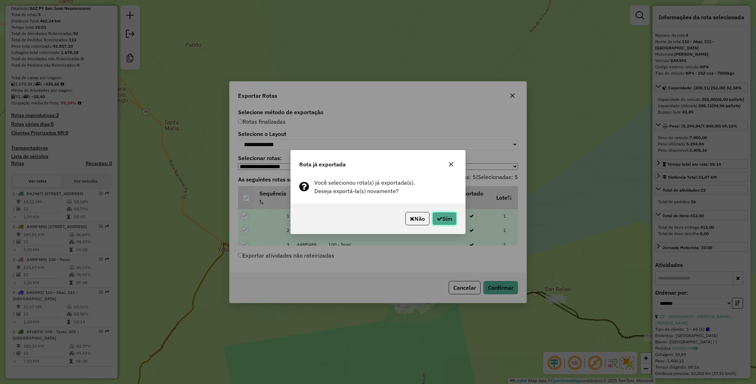
click at [451, 221] on button "Sim" at bounding box center [444, 218] width 25 height 13
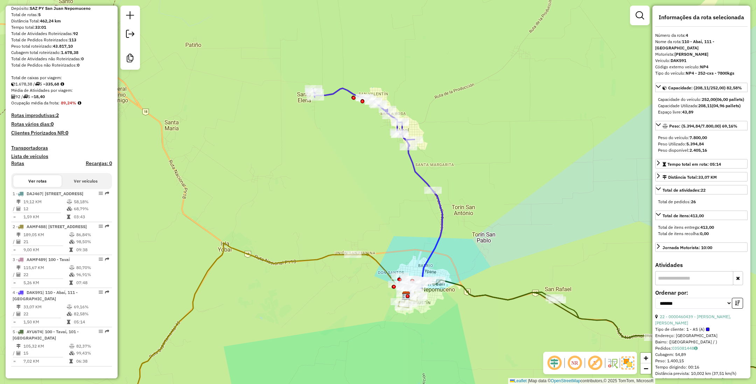
scroll to position [0, 0]
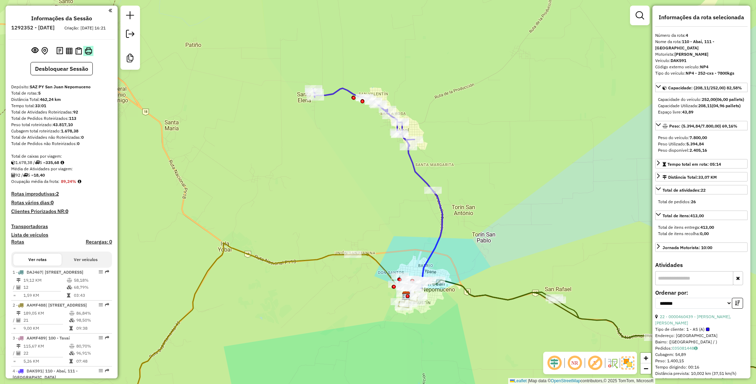
click at [86, 55] on img at bounding box center [88, 50] width 7 height 7
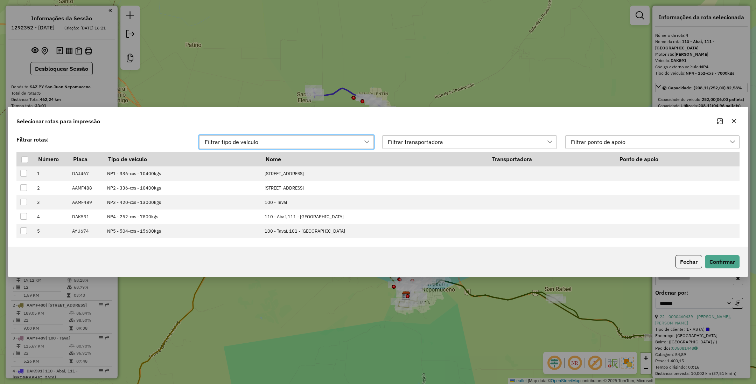
scroll to position [5, 32]
click at [26, 159] on div at bounding box center [24, 159] width 7 height 7
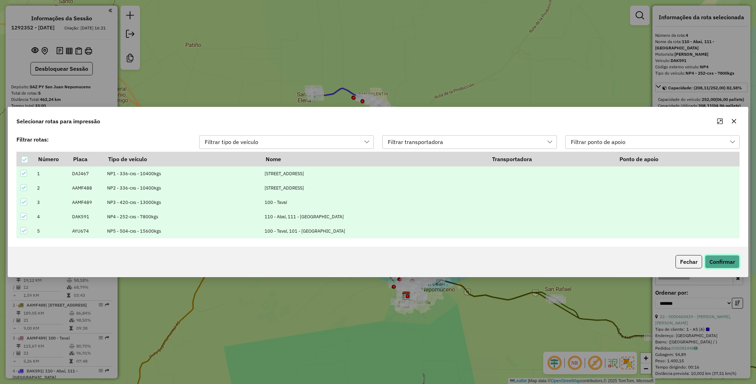
click at [719, 265] on button "Confirmar" at bounding box center [722, 261] width 35 height 13
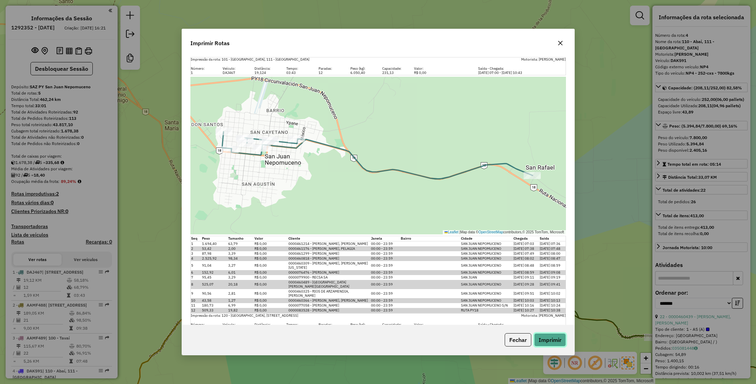
click at [553, 342] on button "Imprimir" at bounding box center [550, 339] width 32 height 13
click at [514, 340] on button "Fechar" at bounding box center [518, 339] width 27 height 13
